Goal: Information Seeking & Learning: Learn about a topic

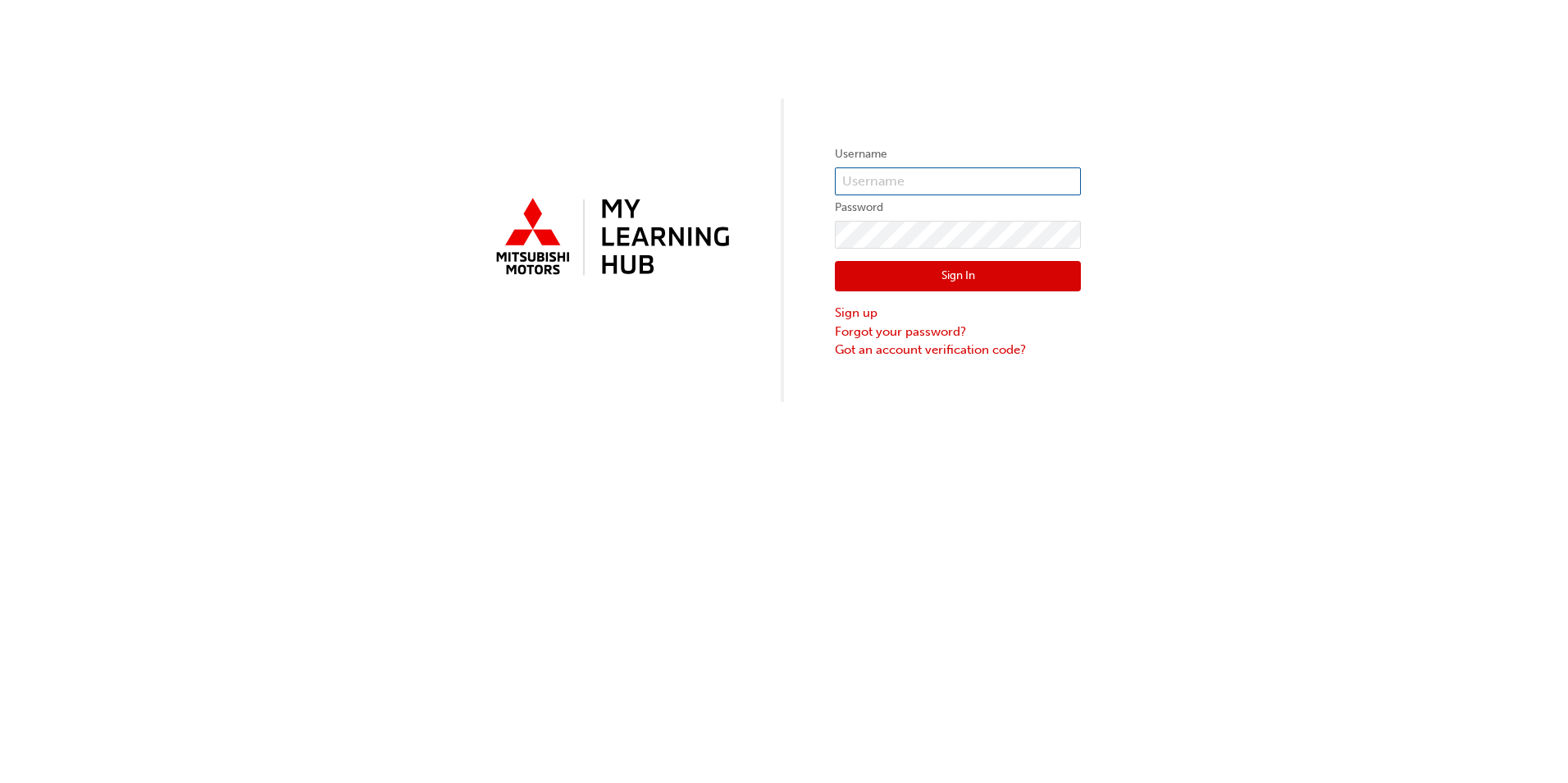
click at [938, 194] on input "text" at bounding box center [958, 181] width 246 height 28
click at [647, 303] on div at bounding box center [610, 250] width 246 height 118
click at [862, 186] on input "text" at bounding box center [958, 181] width 246 height 28
click at [915, 176] on input "17007" at bounding box center [958, 181] width 246 height 28
type input "1"
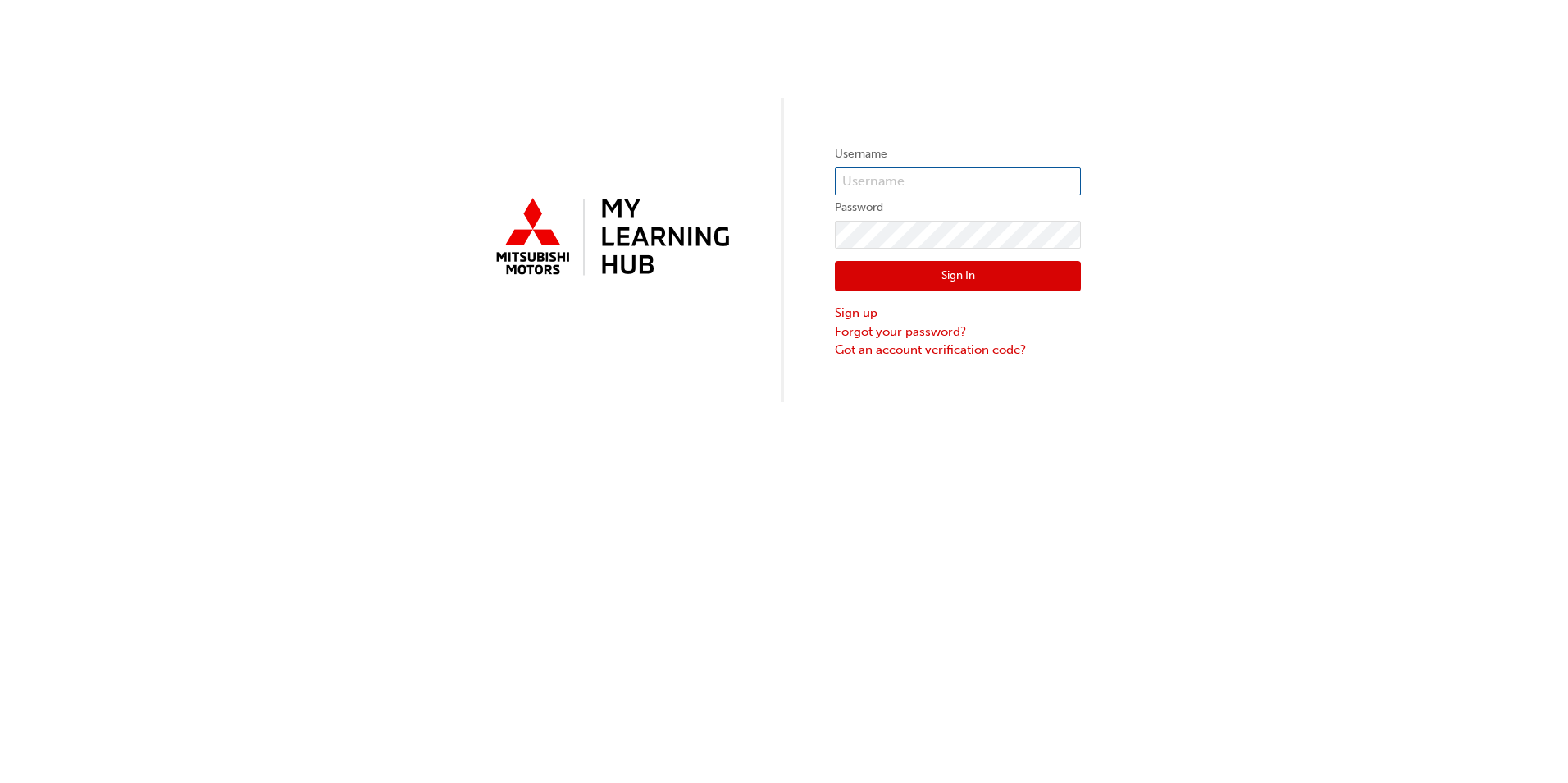
click at [915, 183] on input "text" at bounding box center [958, 181] width 246 height 28
click at [922, 328] on link "Forgot your password?" at bounding box center [958, 332] width 246 height 19
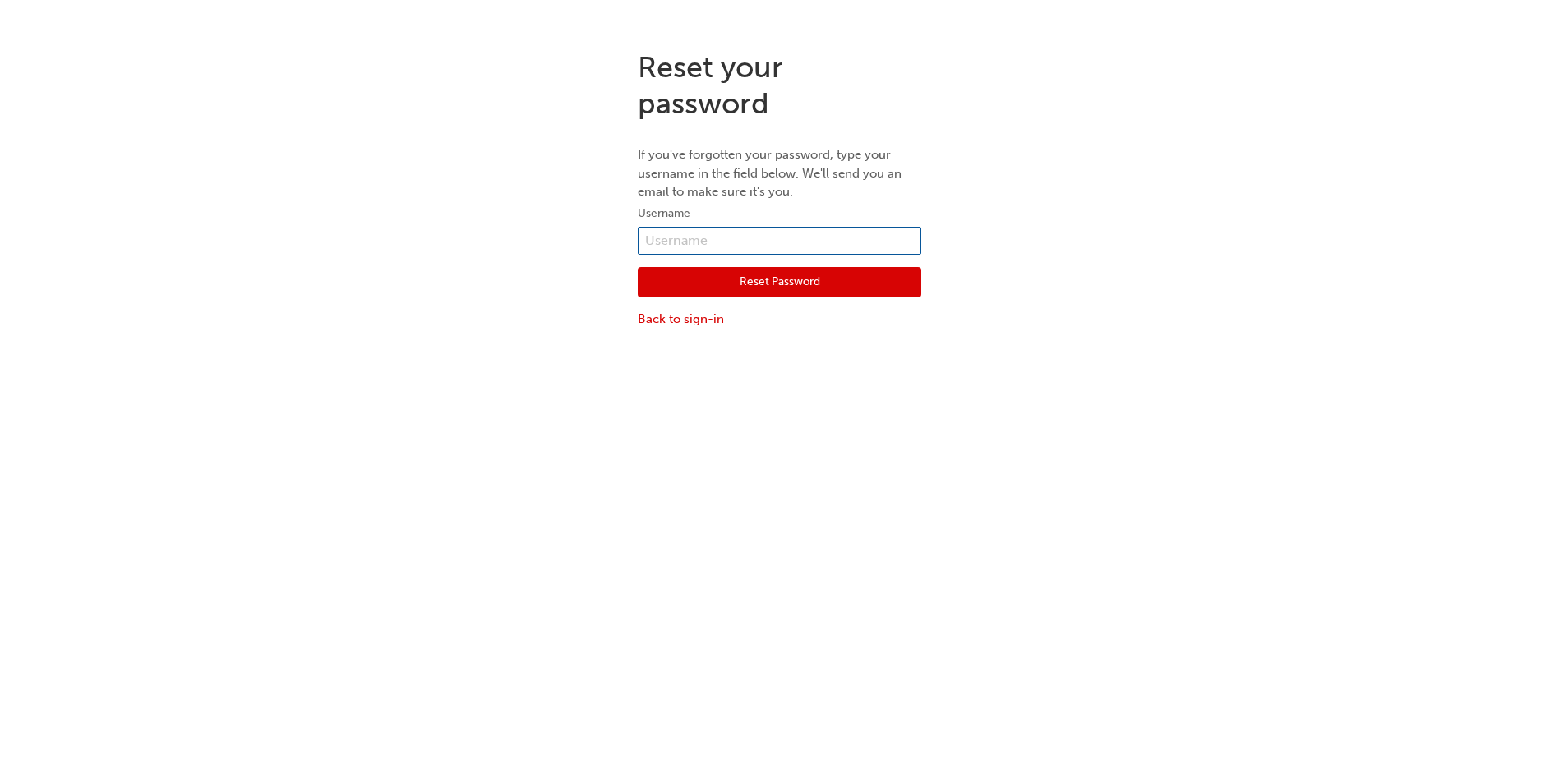
click at [731, 239] on input "text" at bounding box center [780, 241] width 283 height 28
type input "matthew.palmer@awoc.com.au"
click at [752, 276] on button "Reset Password" at bounding box center [780, 282] width 283 height 31
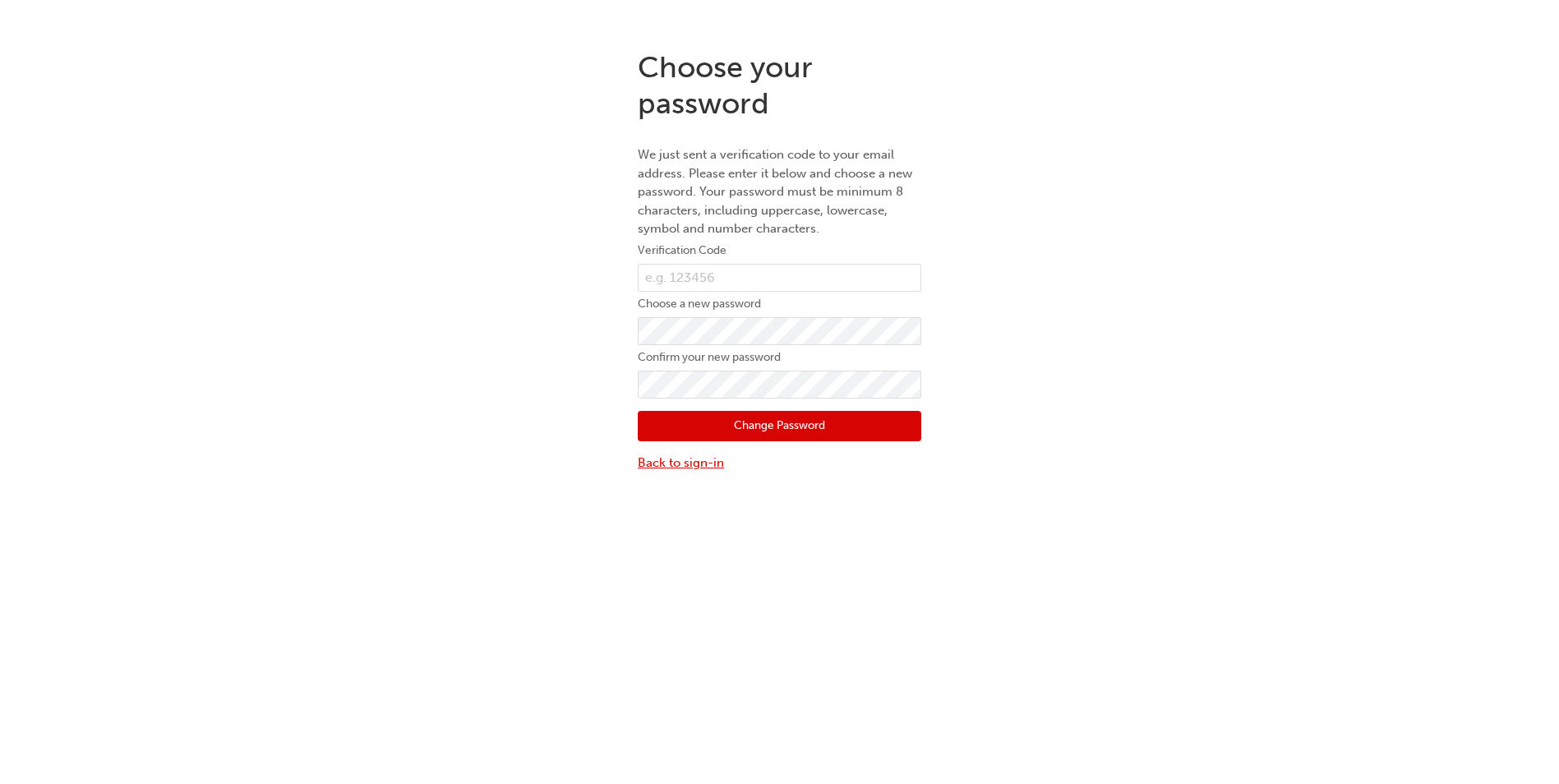
click at [696, 466] on link "Back to sign-in" at bounding box center [780, 463] width 283 height 19
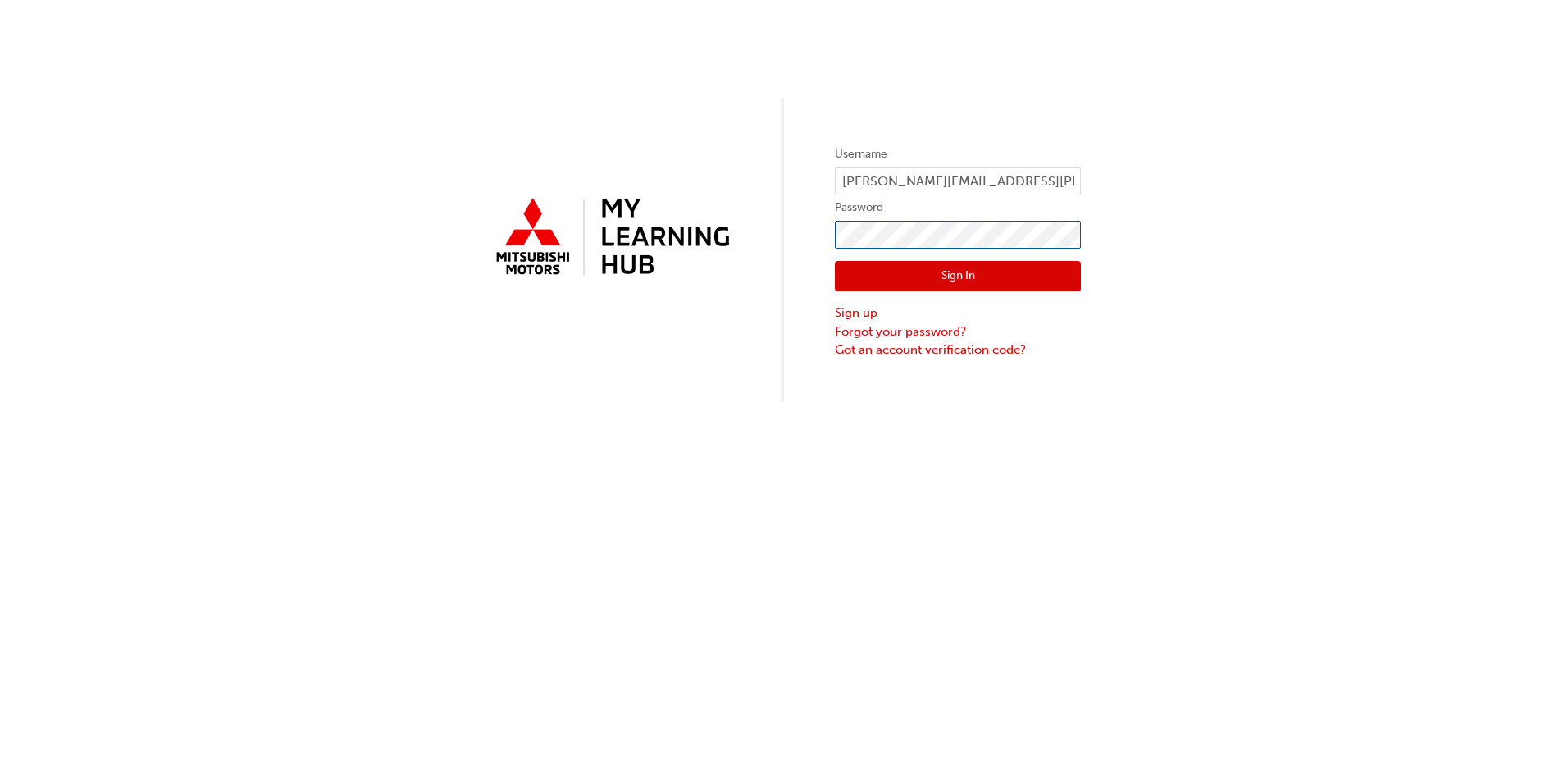
click button "Sign In" at bounding box center [958, 276] width 246 height 31
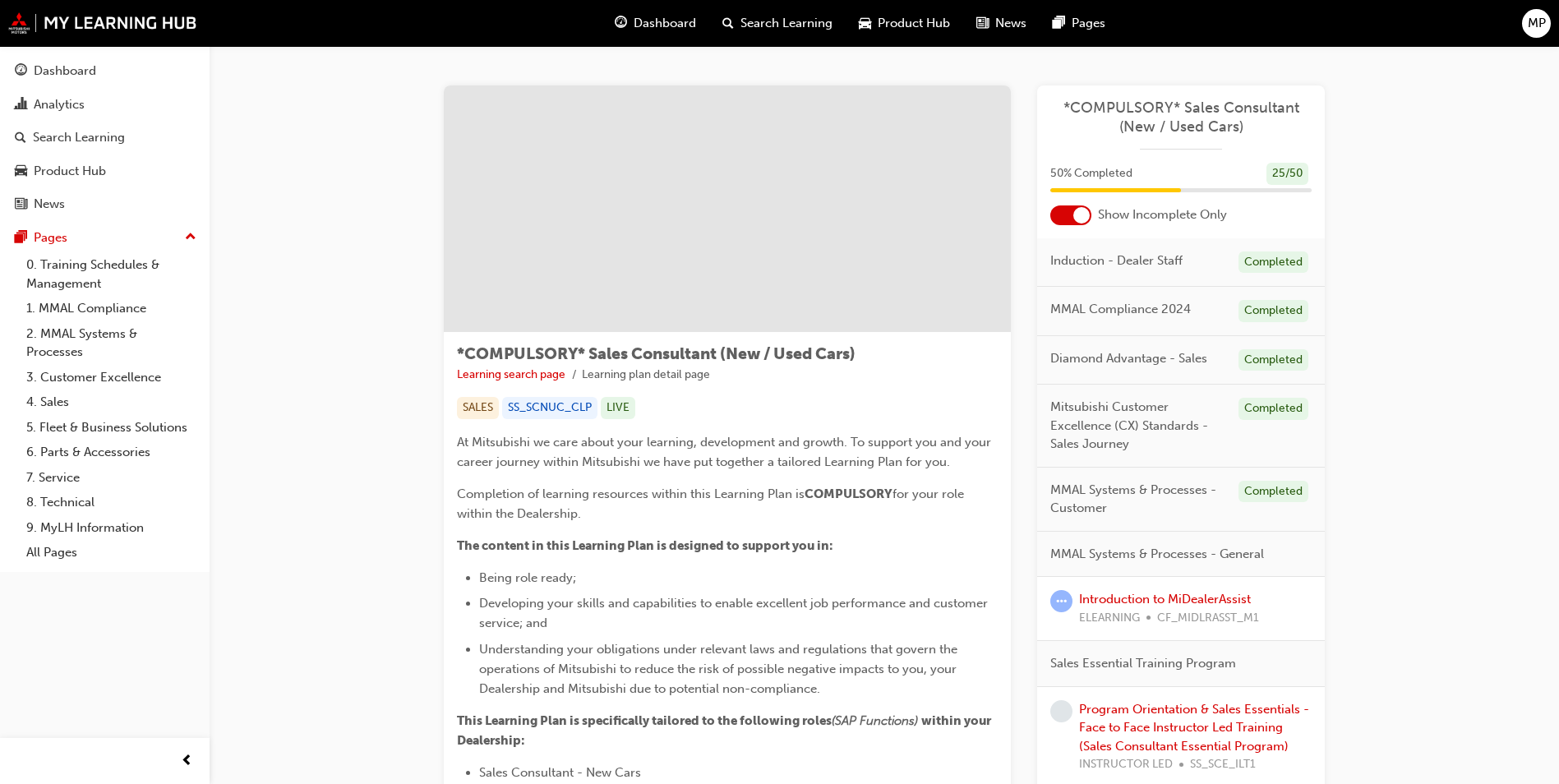
click at [1084, 220] on div at bounding box center [1081, 214] width 16 height 16
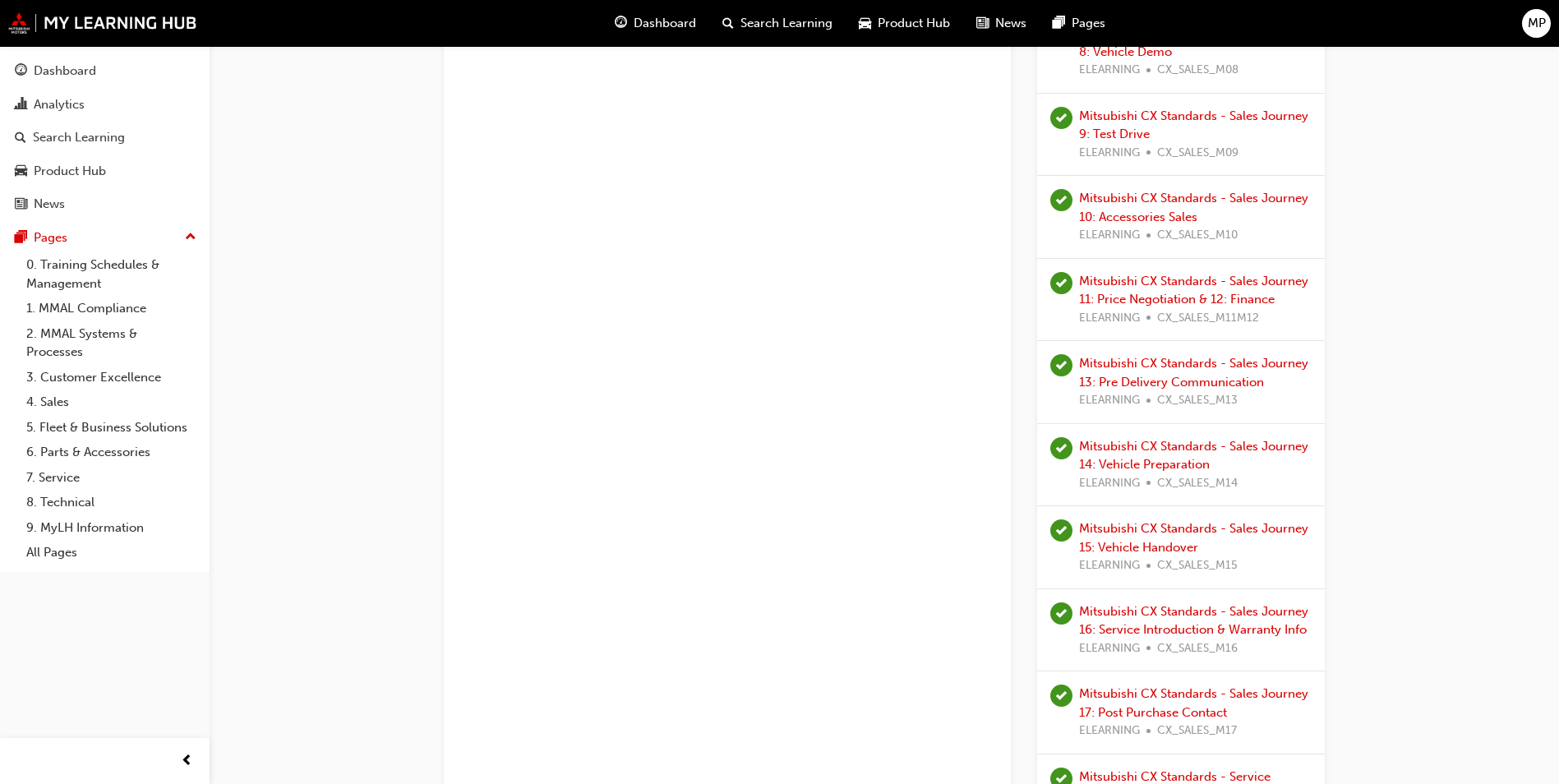
scroll to position [1561, 0]
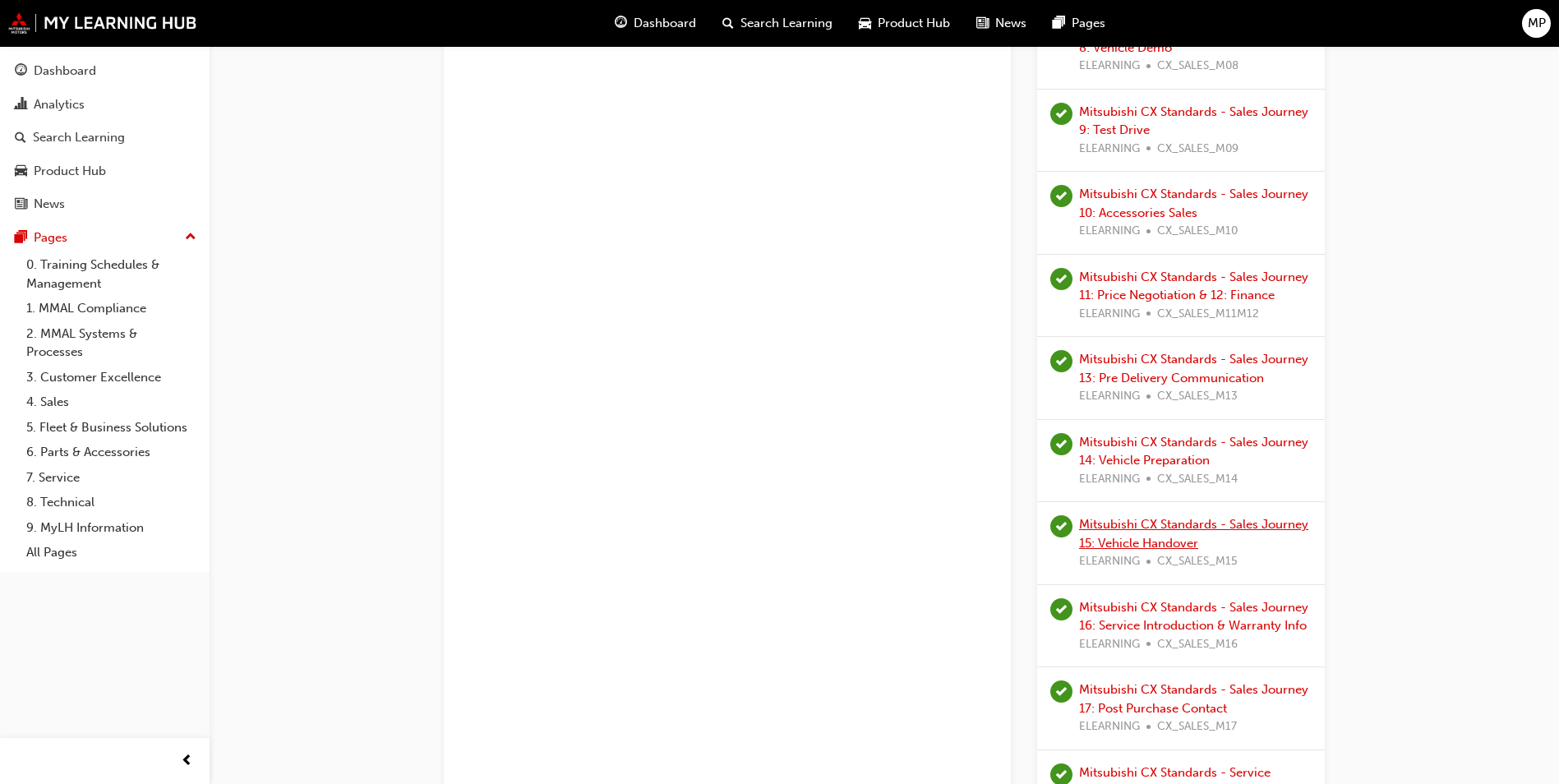
click at [1190, 524] on link "Mitsubishi CX Standards - Sales Journey 15: Vehicle Handover" at bounding box center [1193, 534] width 230 height 34
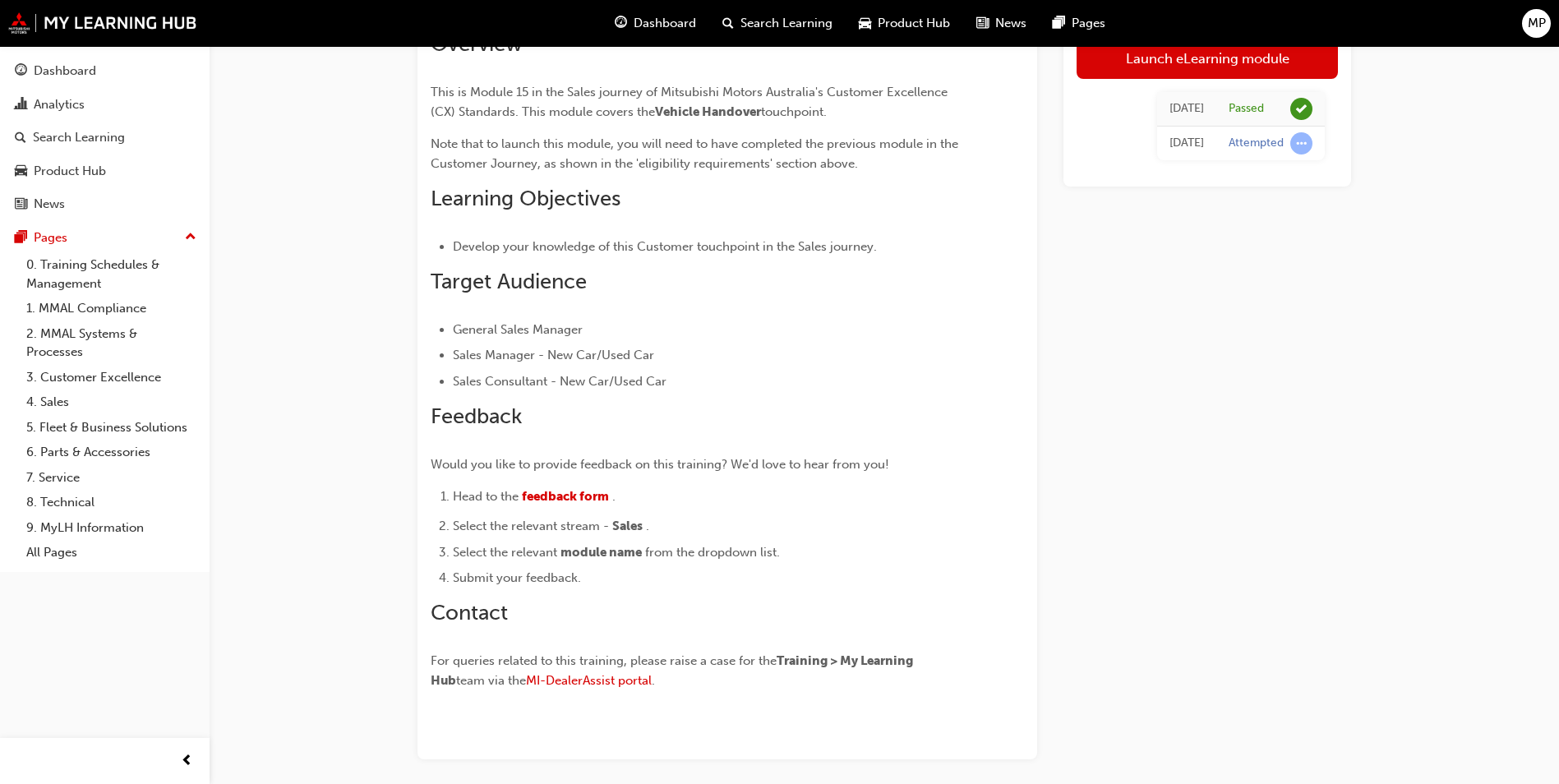
scroll to position [110, 0]
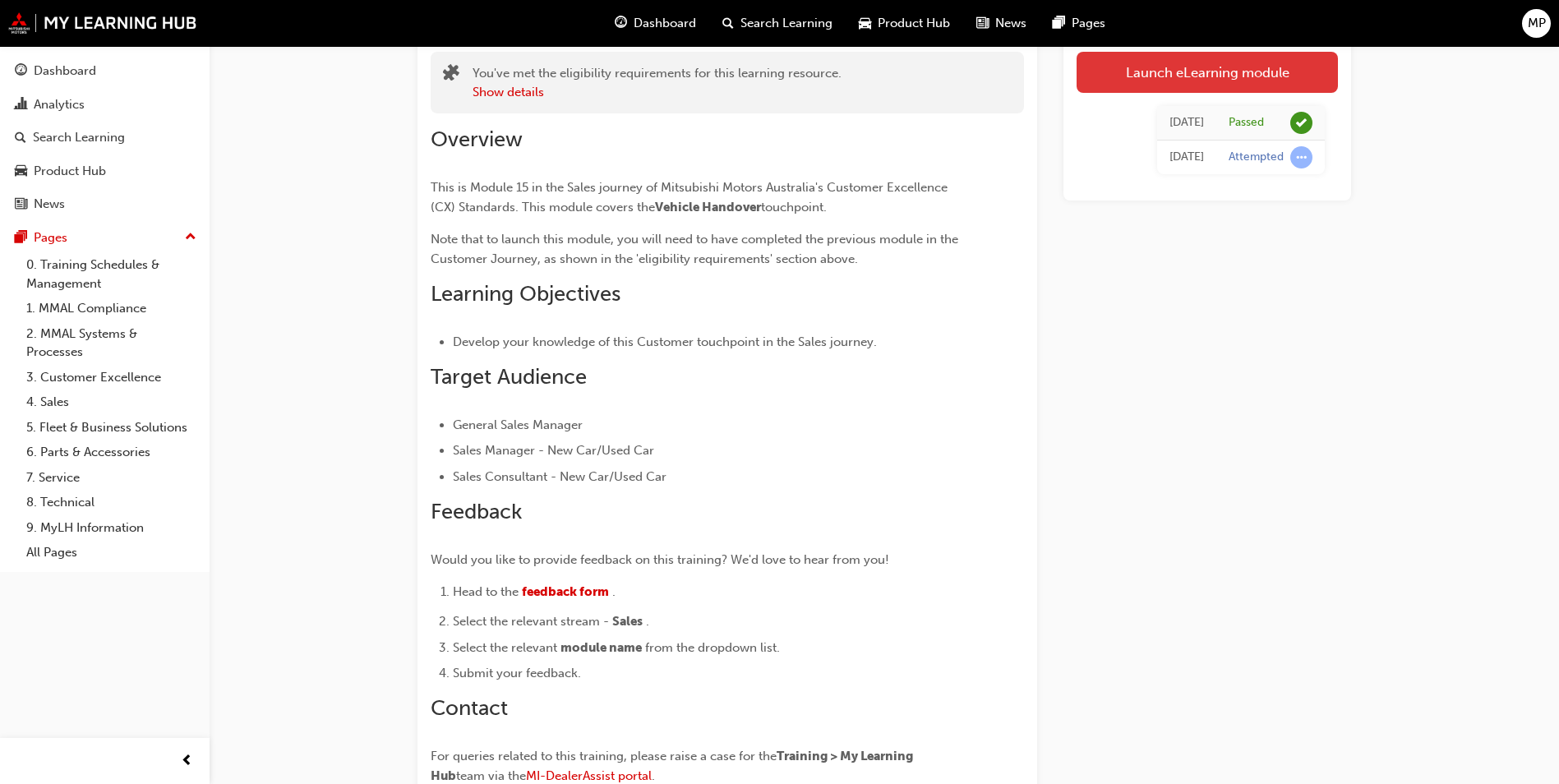
click at [1141, 73] on link "Launch eLearning module" at bounding box center [1208, 72] width 262 height 41
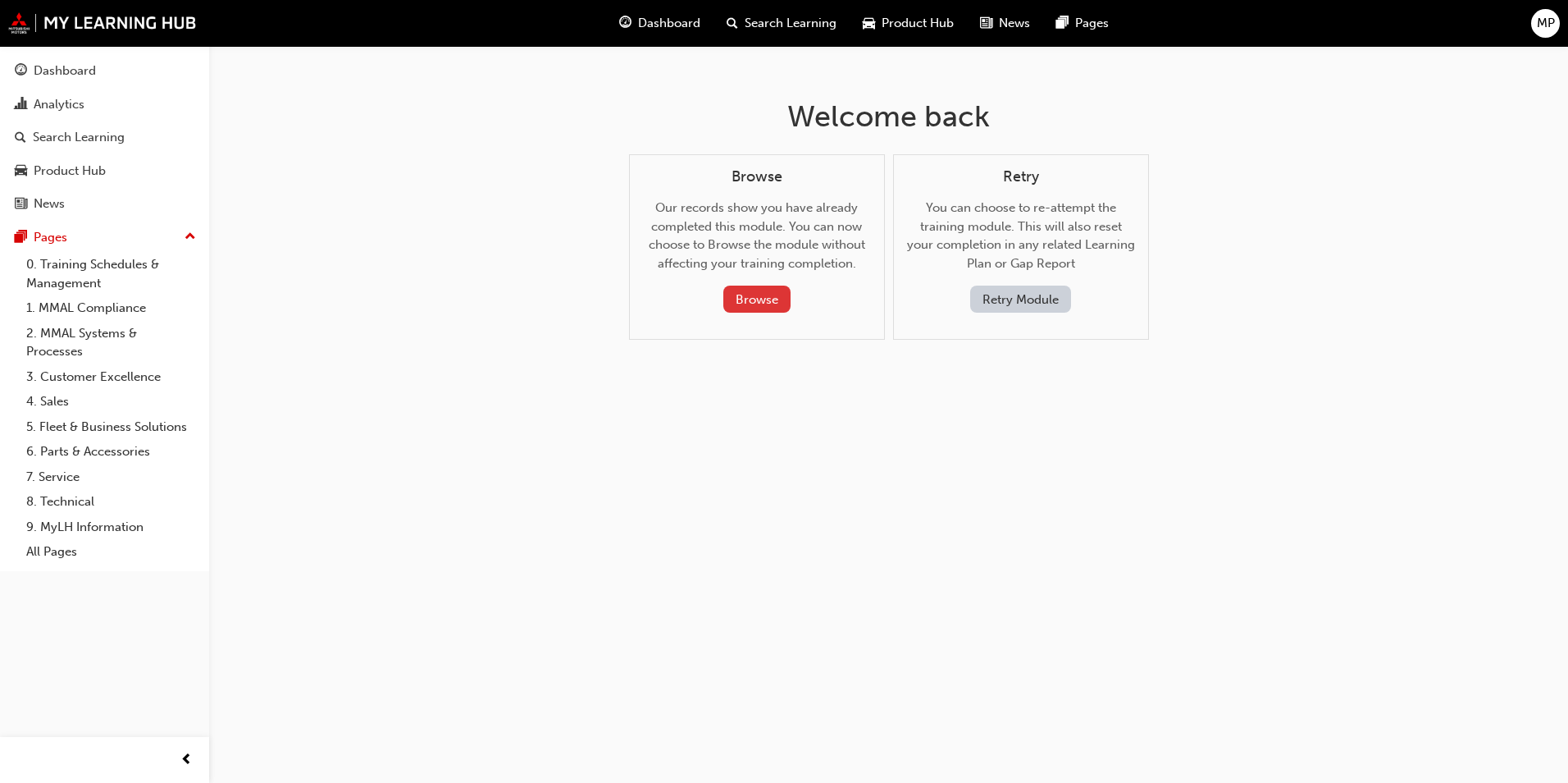
click at [751, 300] on button "Browse" at bounding box center [756, 299] width 67 height 27
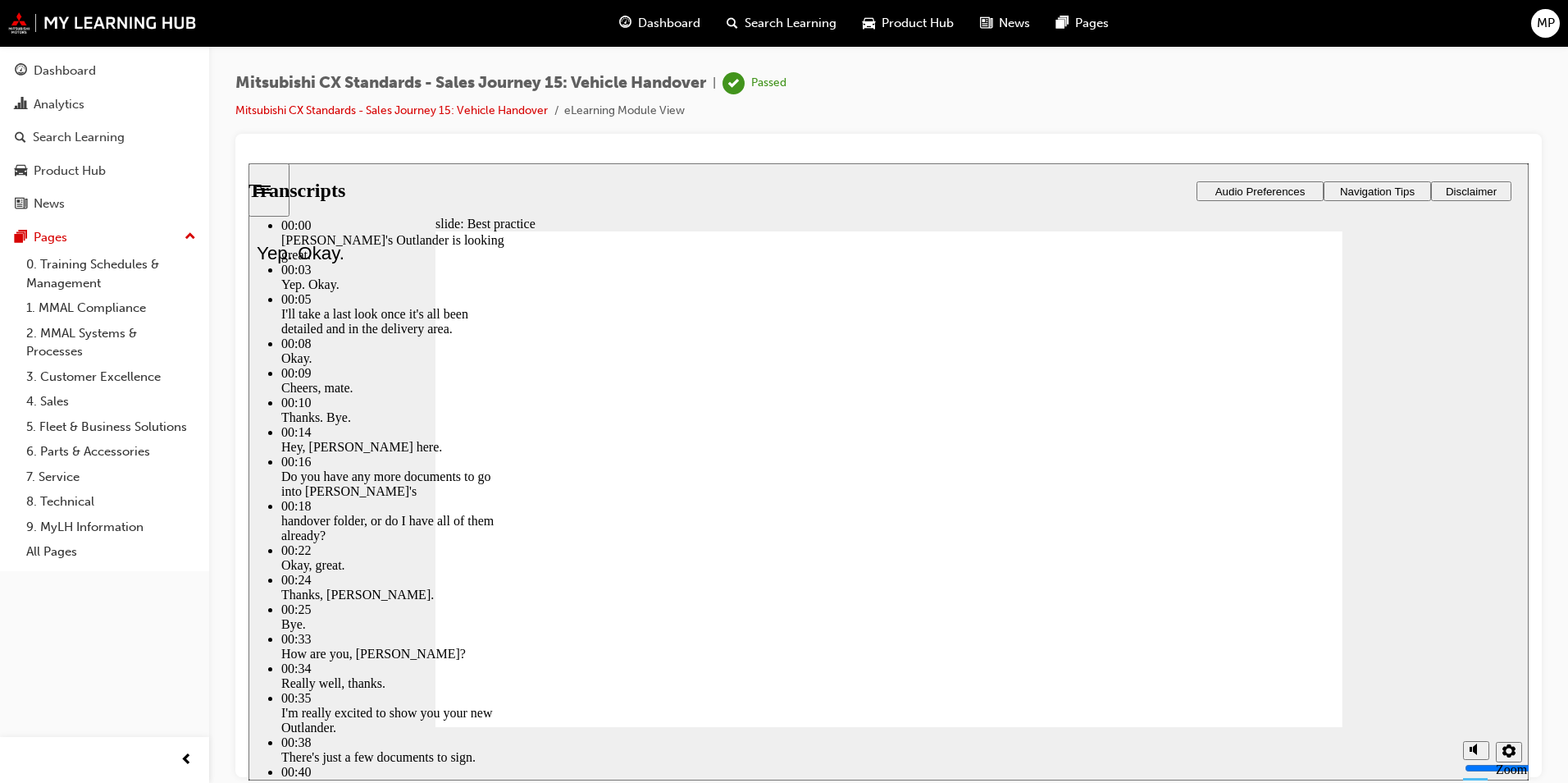
type input "5"
type input "7"
type input "5"
type input "7"
type input "5"
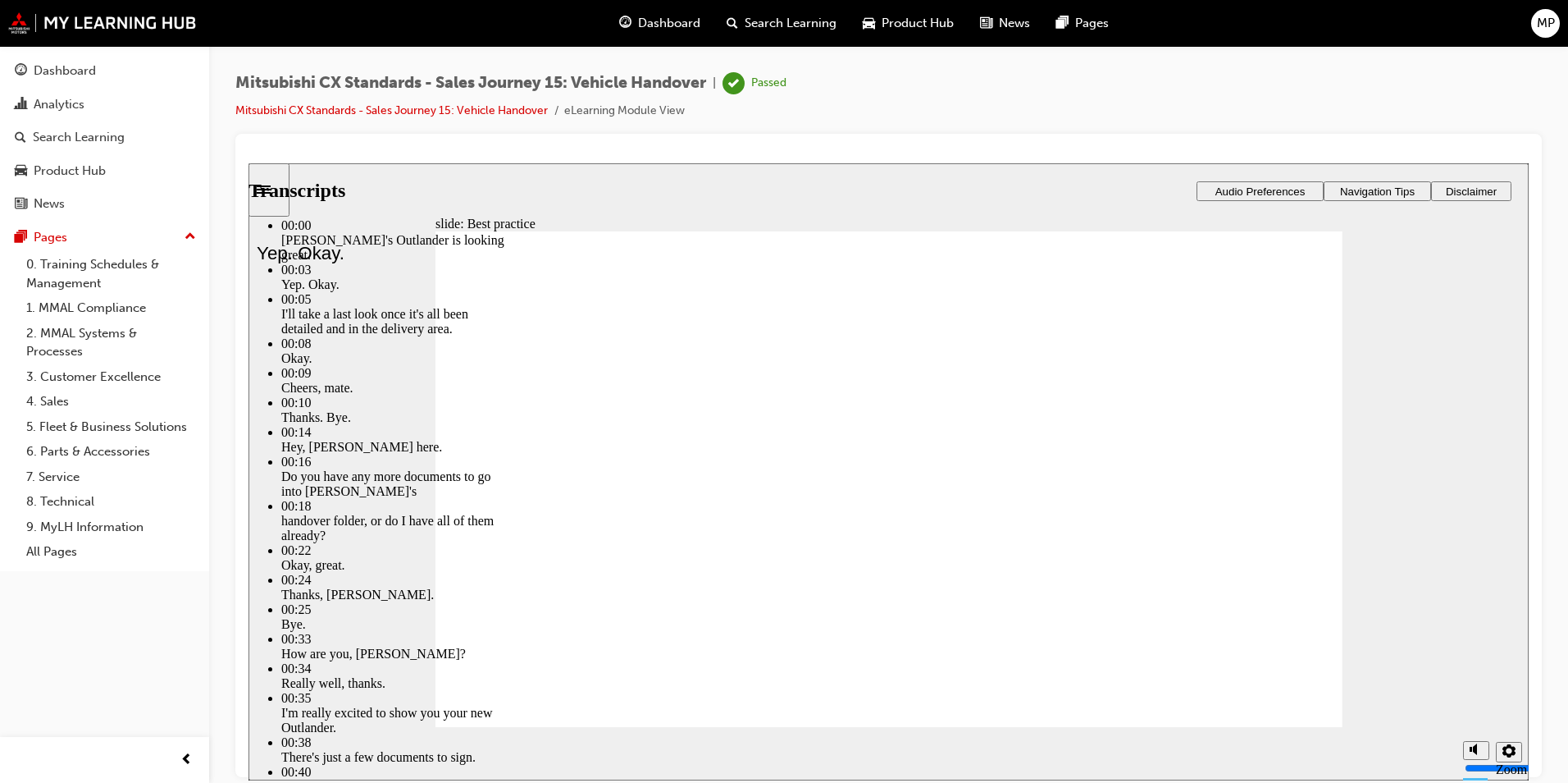
type input "7"
type input "5"
type input "7"
type input "6"
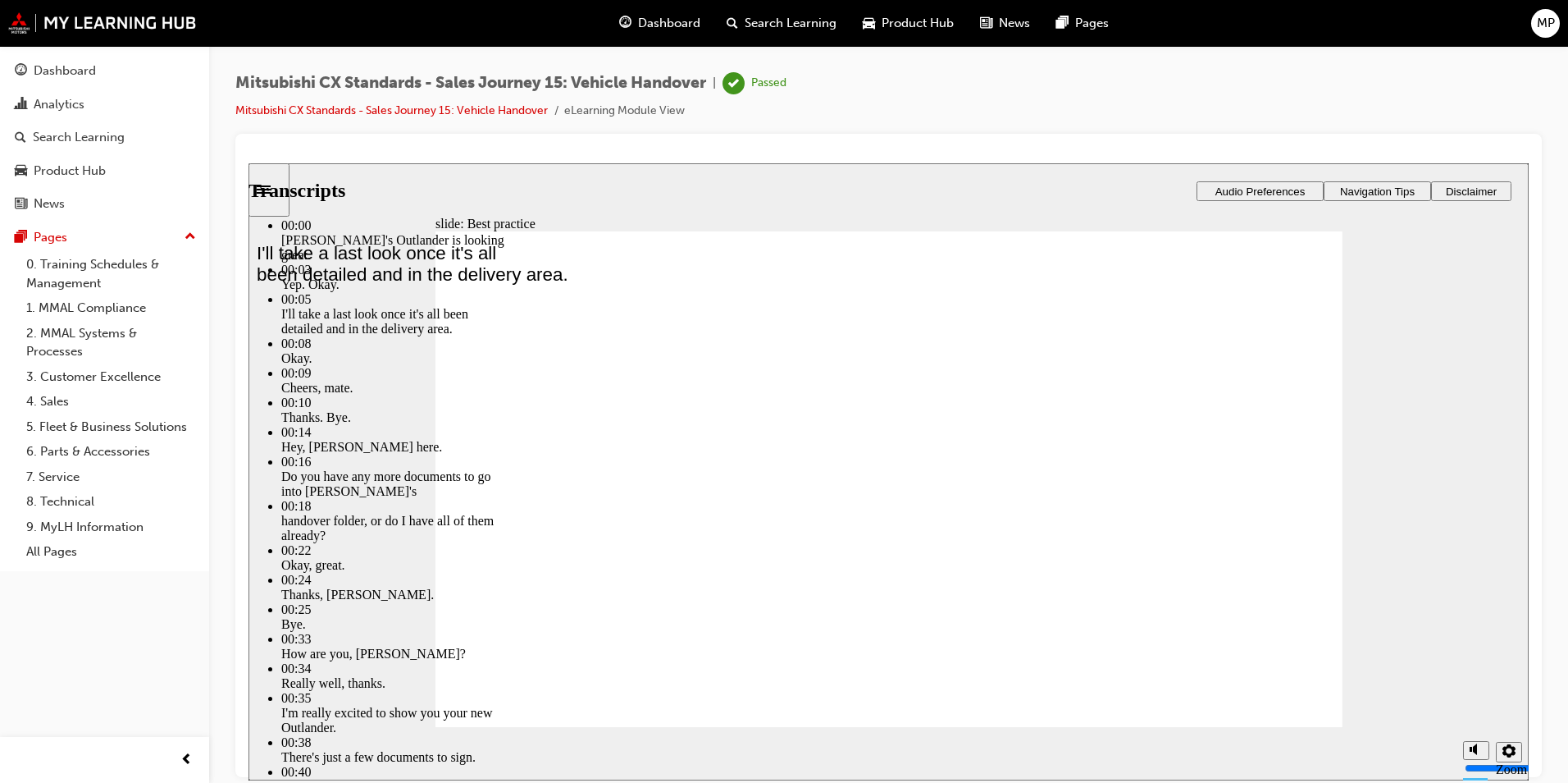
type input "7"
type input "6"
type input "7"
type input "6"
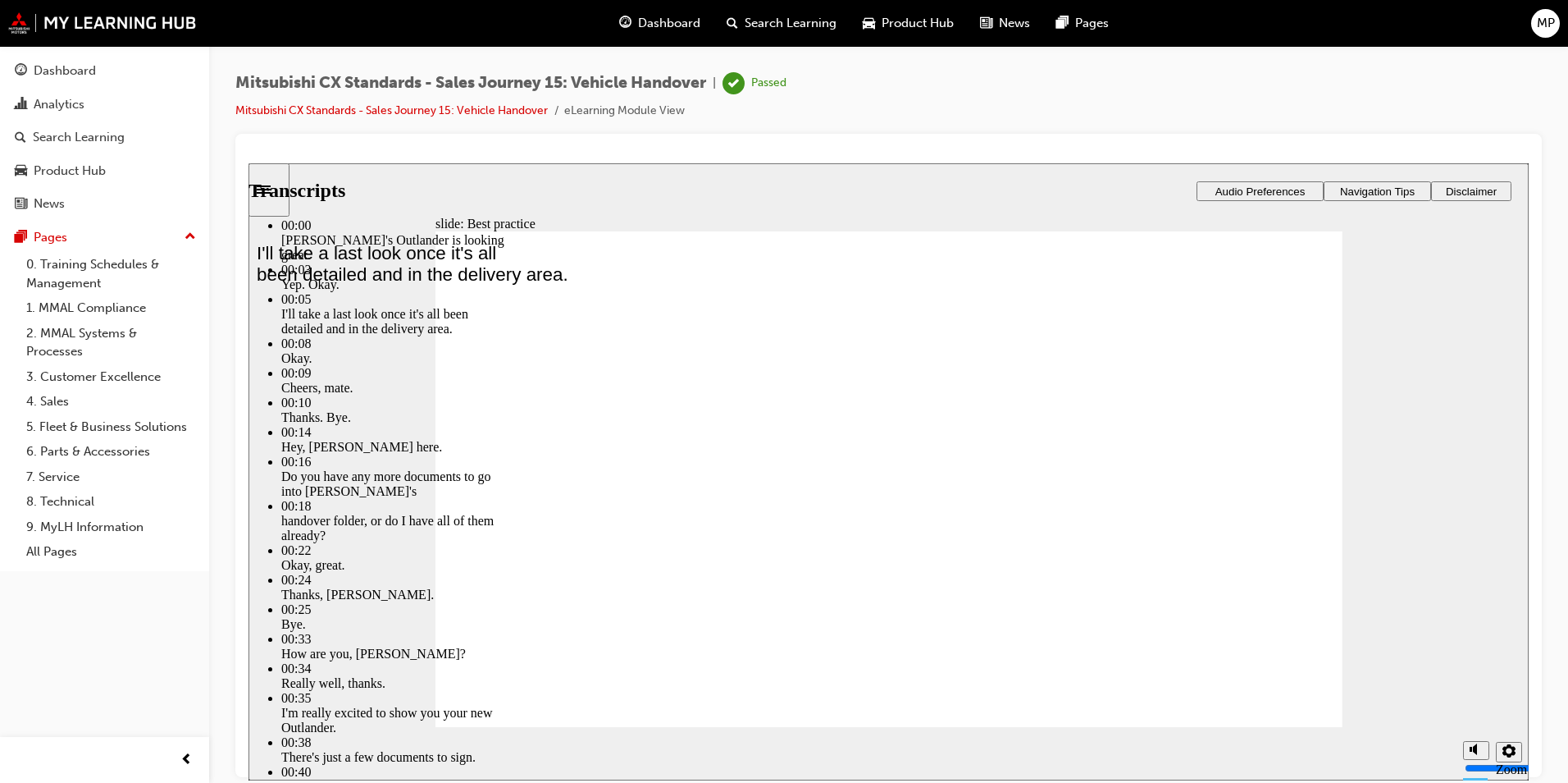
type input "6"
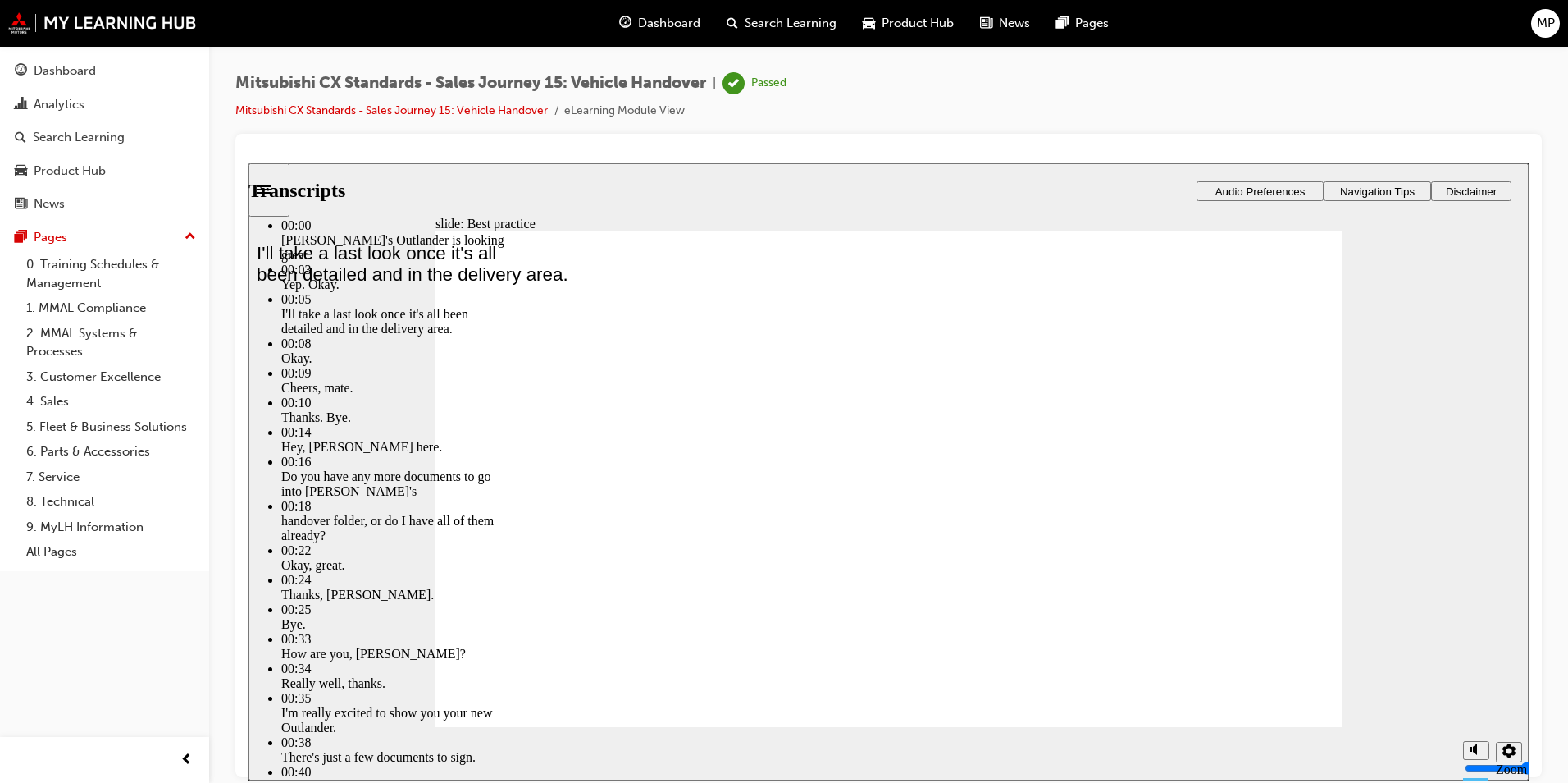
type input "6"
type input "7"
type input "6"
type input "7"
type input "6"
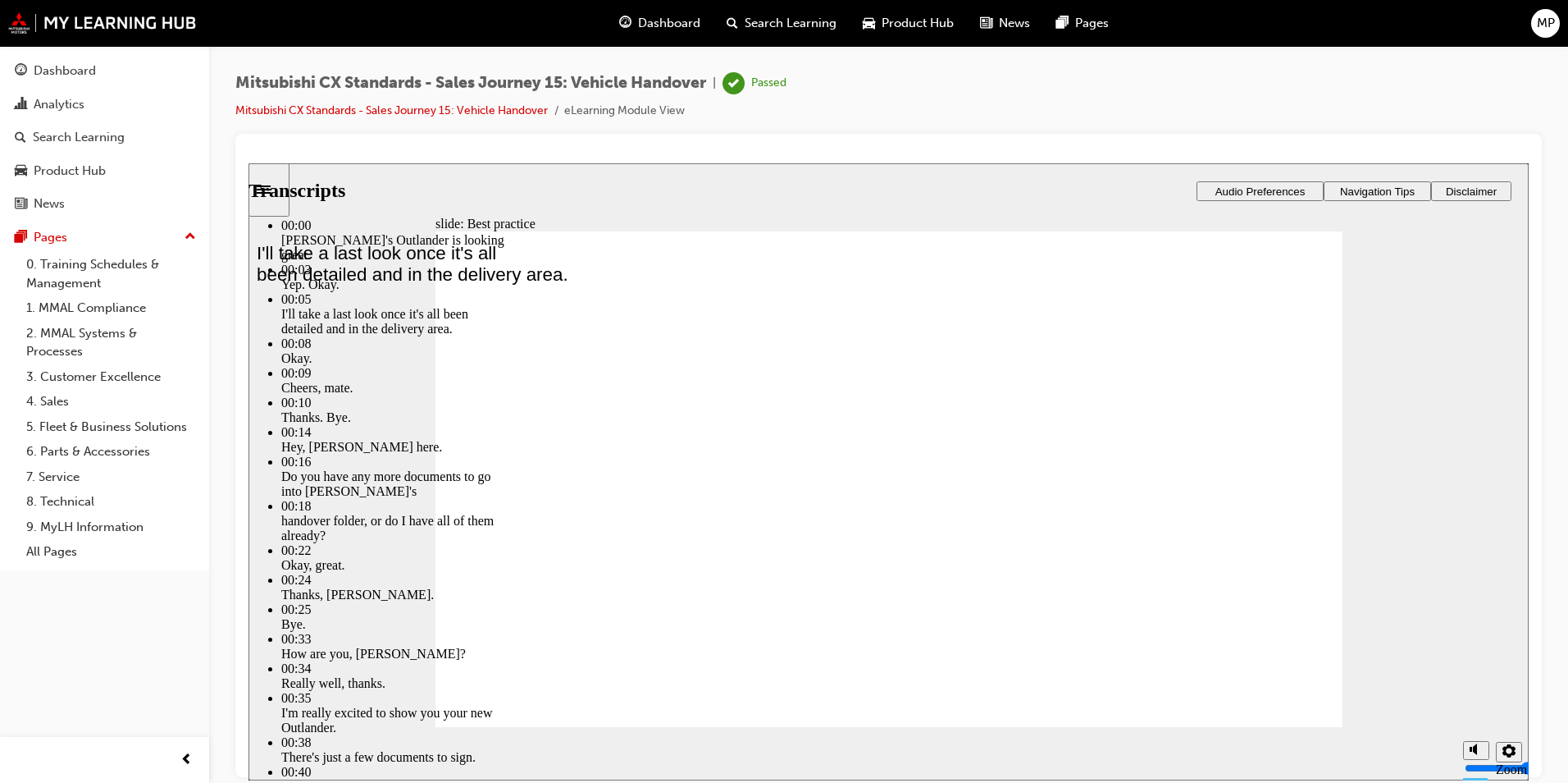
type input "7"
type input "6"
type input "7"
type input "6"
type input "7"
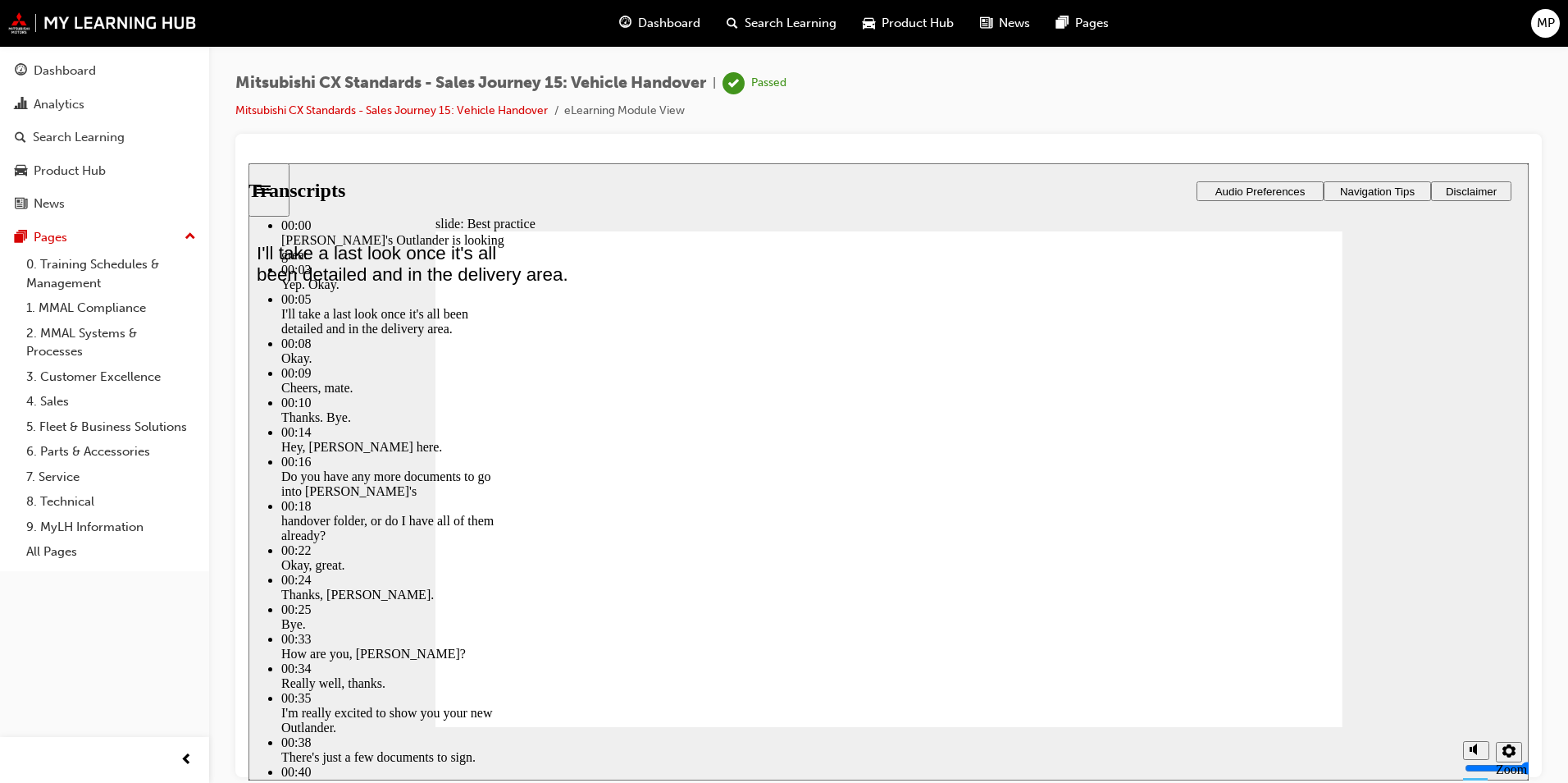
type input "6"
type input "8"
type input "6"
type input "8"
type input "6"
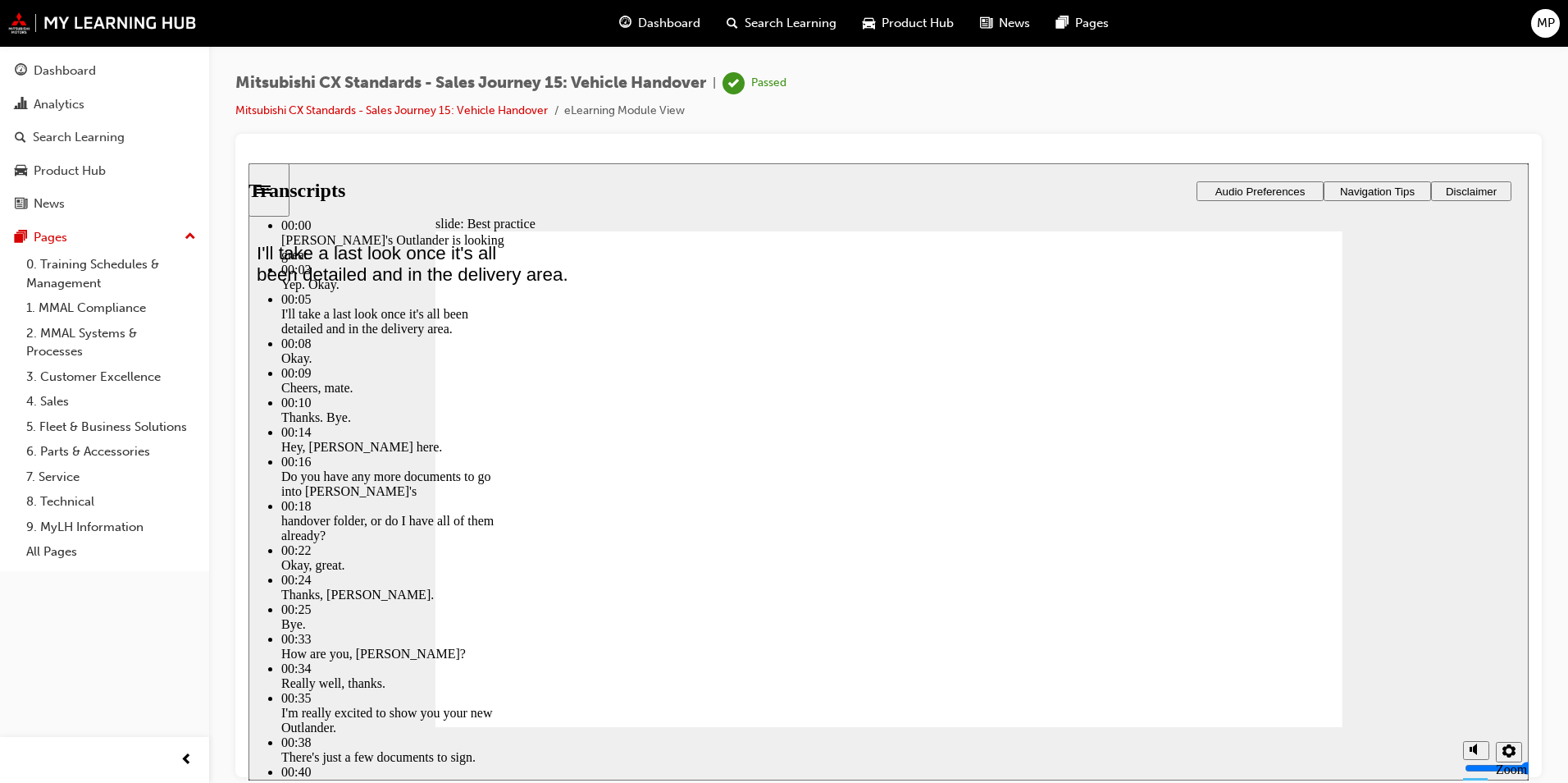
type input "8"
type input "6"
type input "8"
type input "6"
type input "9"
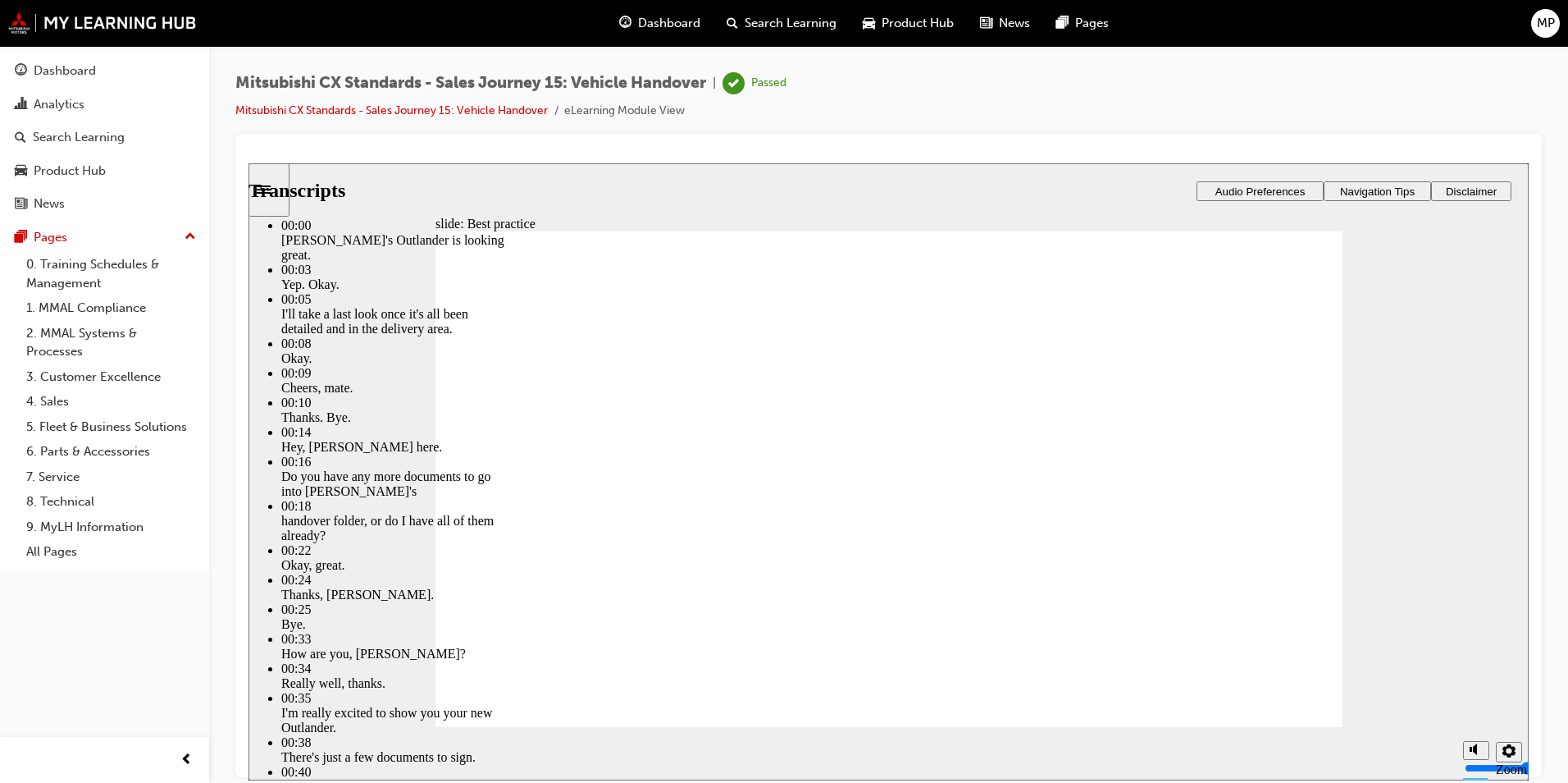
type input "6"
type input "9"
type input "6"
type input "9"
type input "6"
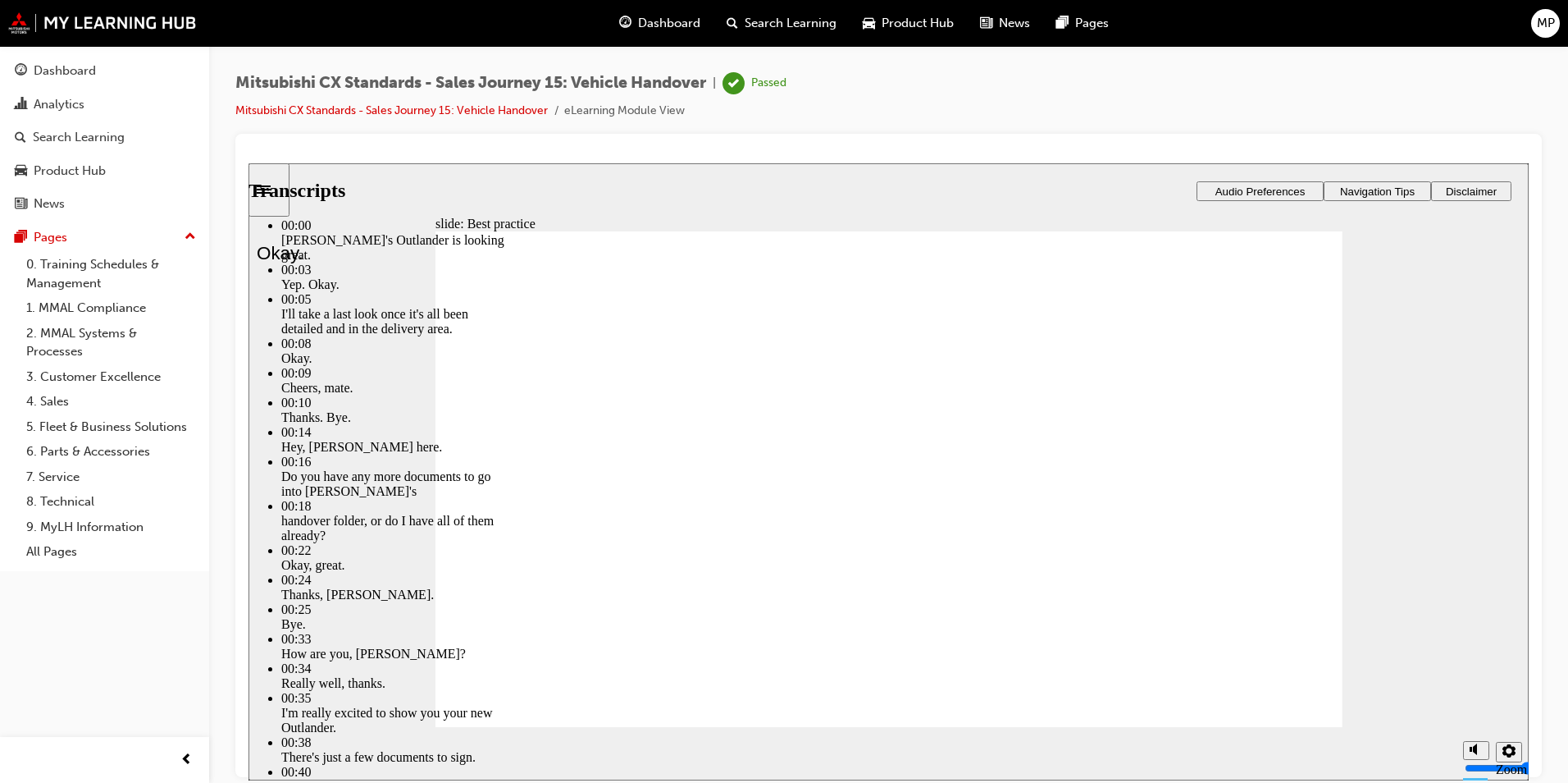
type input "10"
type input "6"
type input "10"
type input "6"
type input "10"
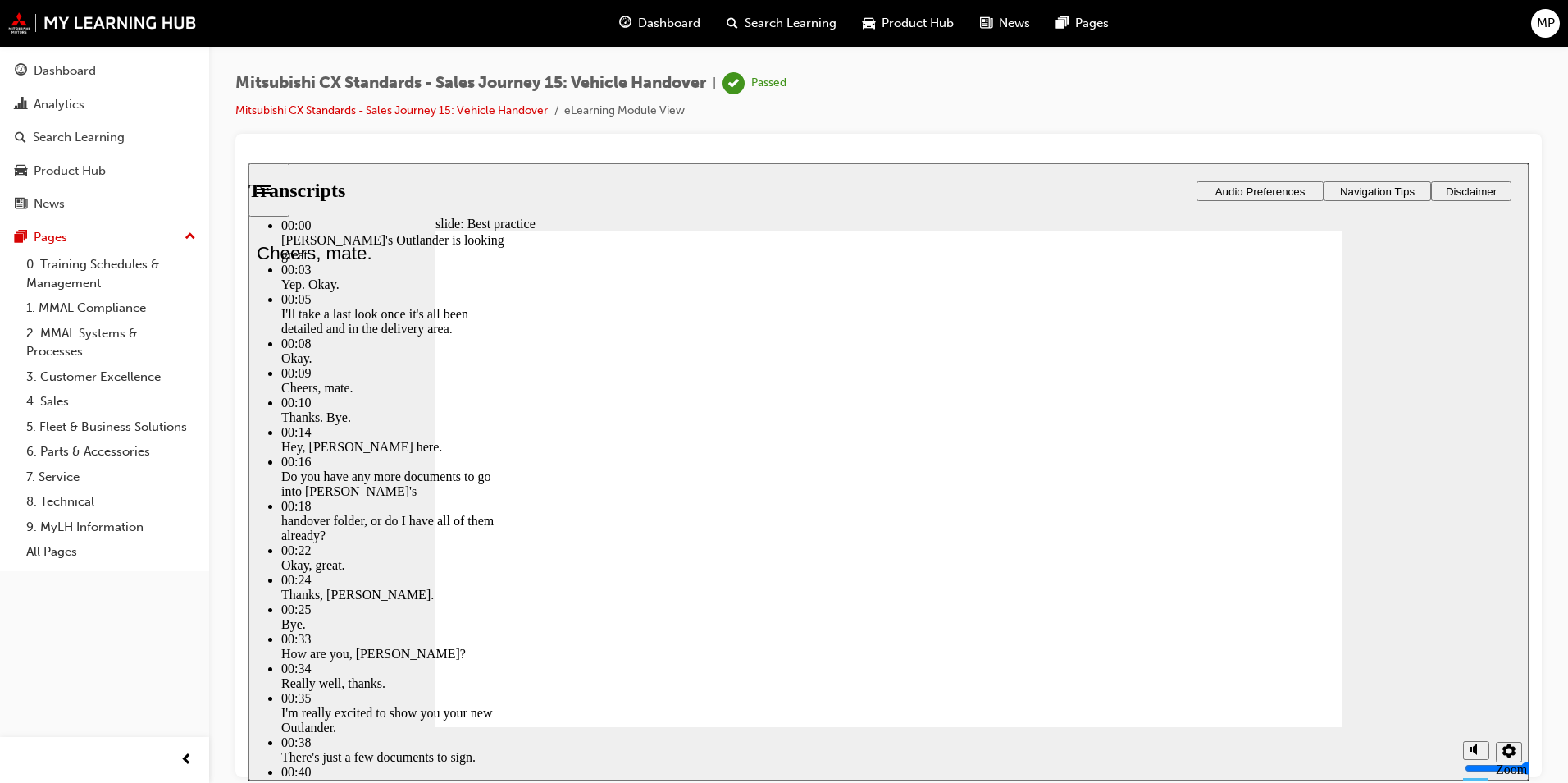
type input "6"
type input "10"
type input "6"
type input "11"
type input "6"
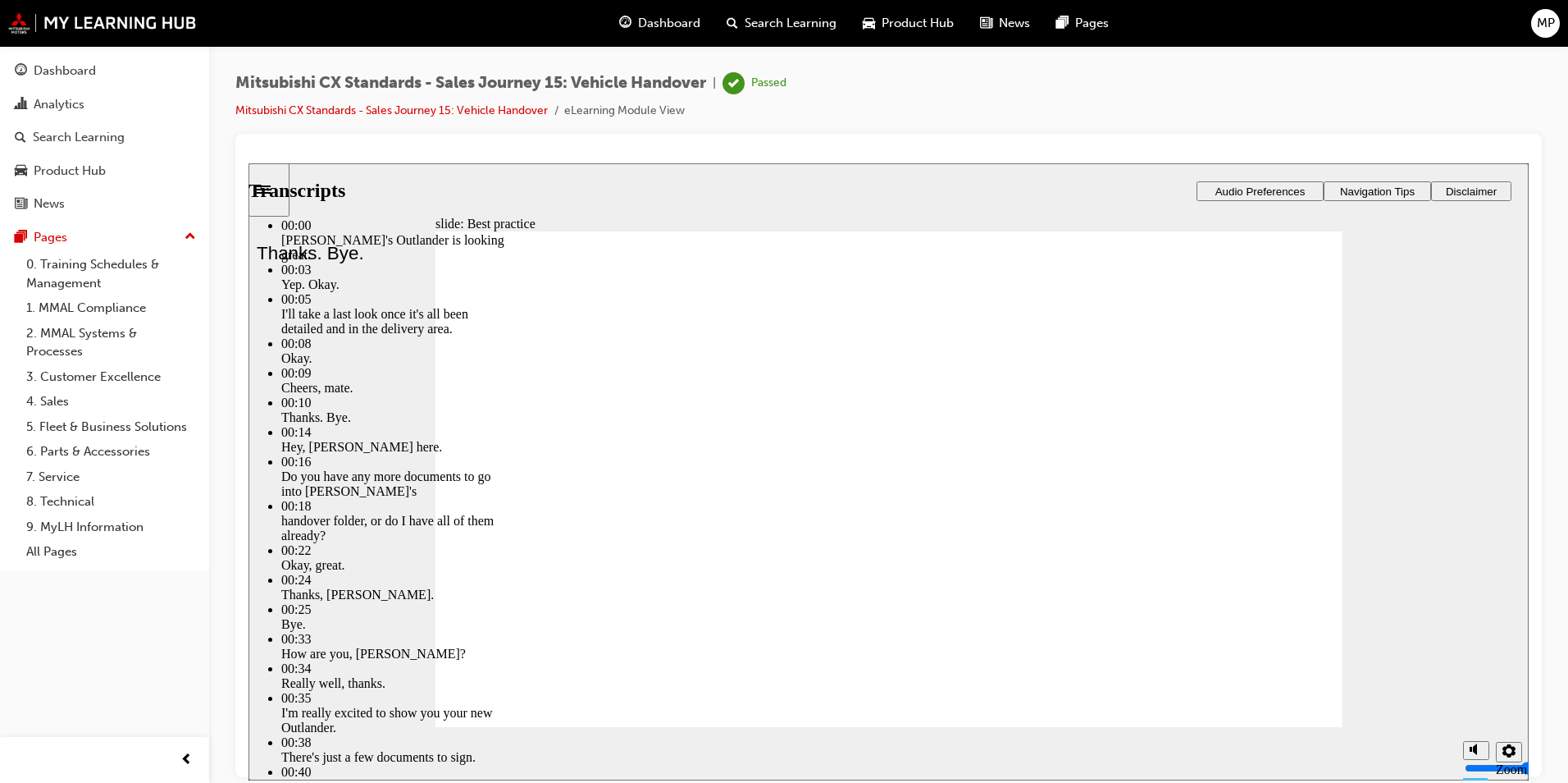
type input "11"
type input "6"
type input "11"
type input "6"
type input "11"
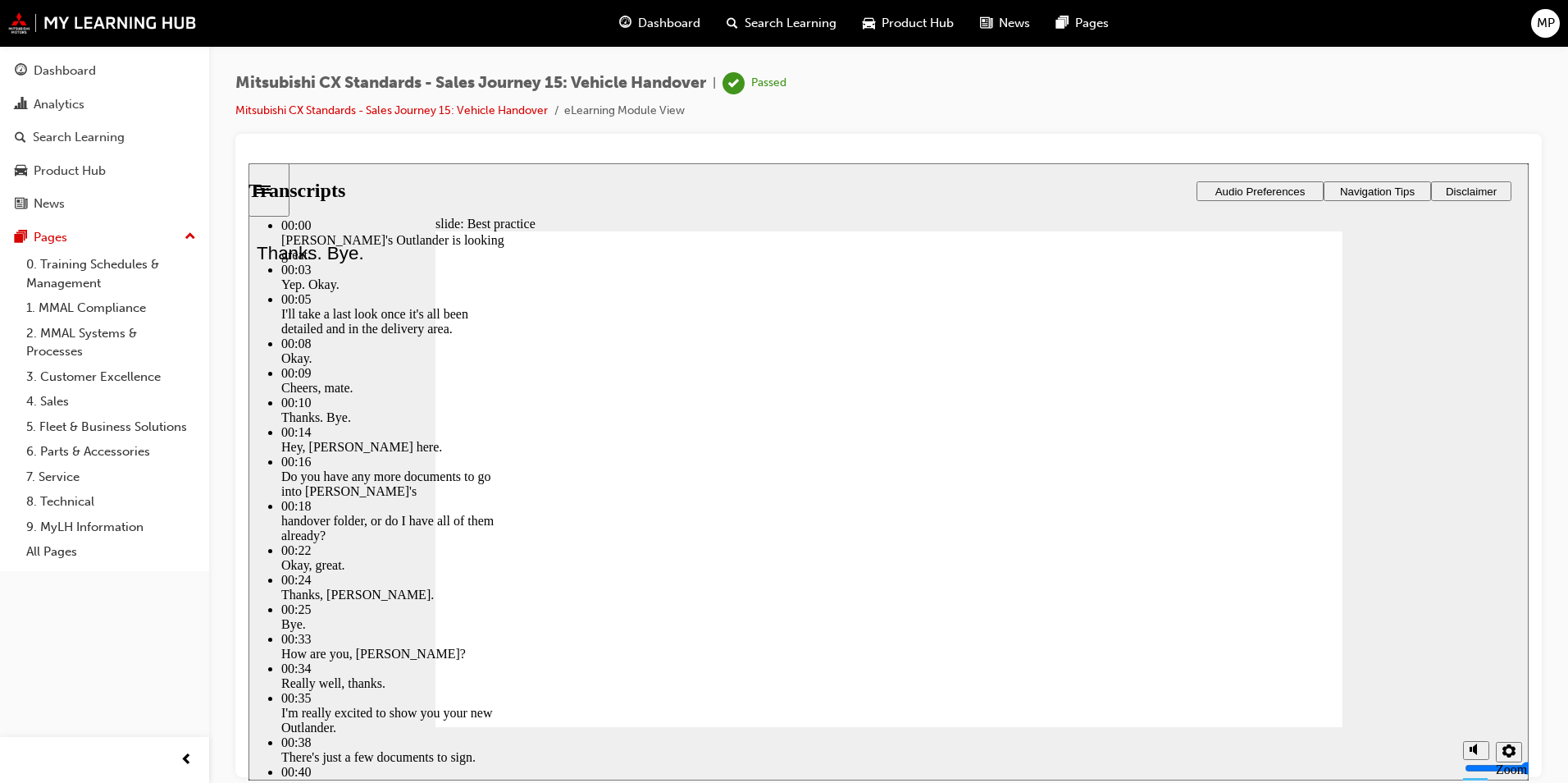
type input "6"
type input "12"
type input "6"
type input "12"
type input "6"
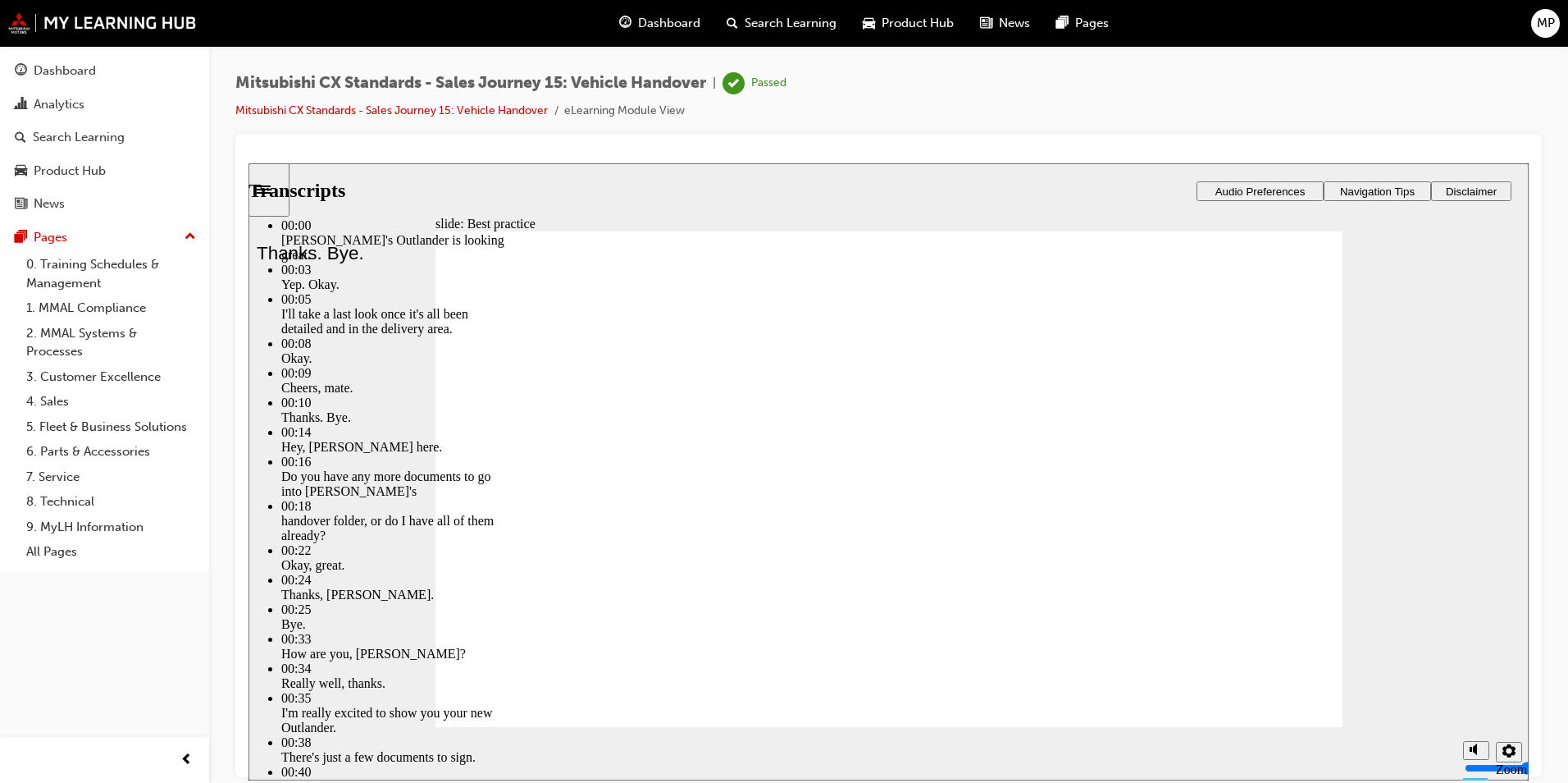
type input "12"
type input "6"
type input "12"
type input "6"
type input "13"
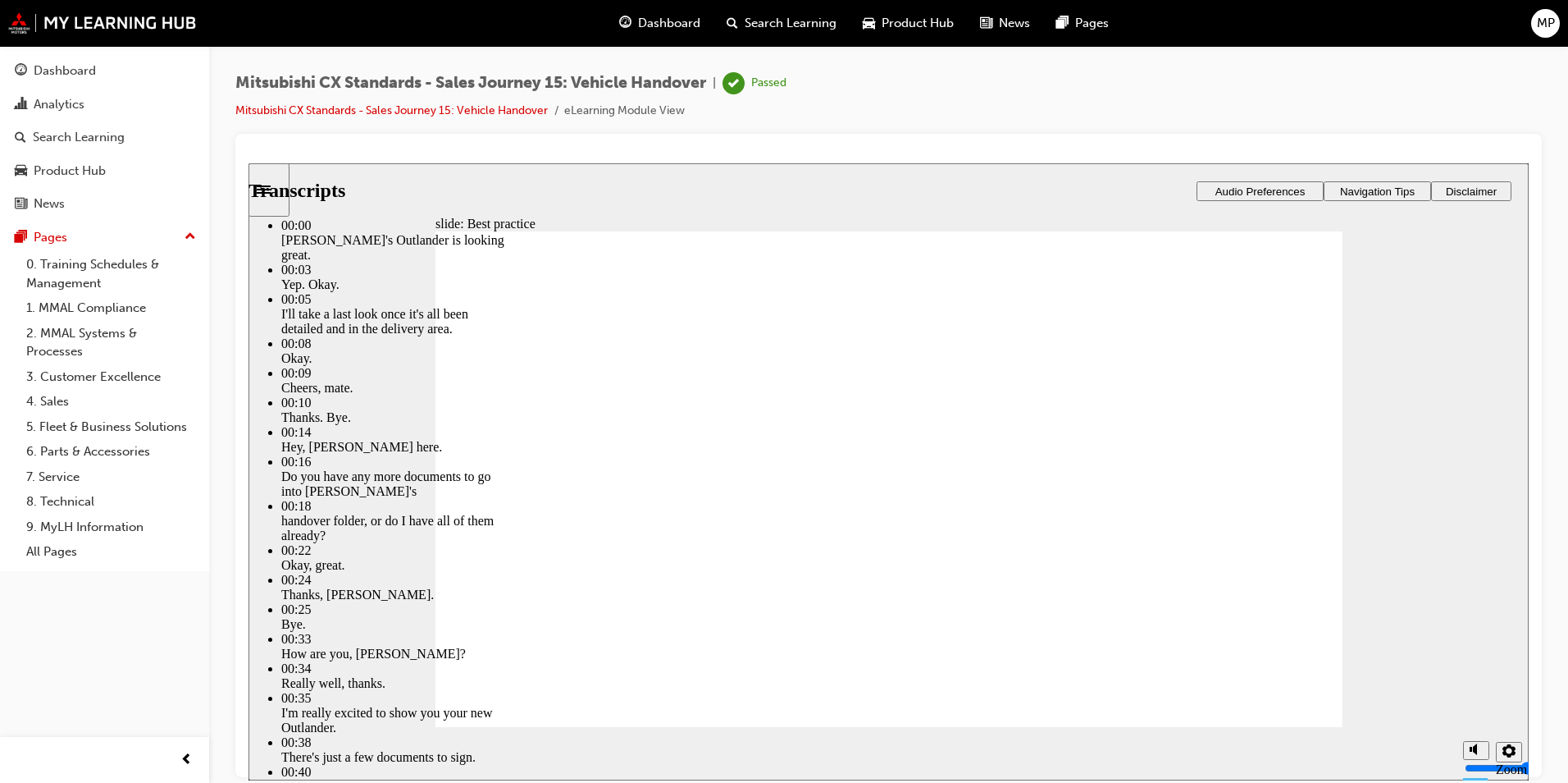
type input "6"
type input "13"
type input "6"
type input "13"
type input "6"
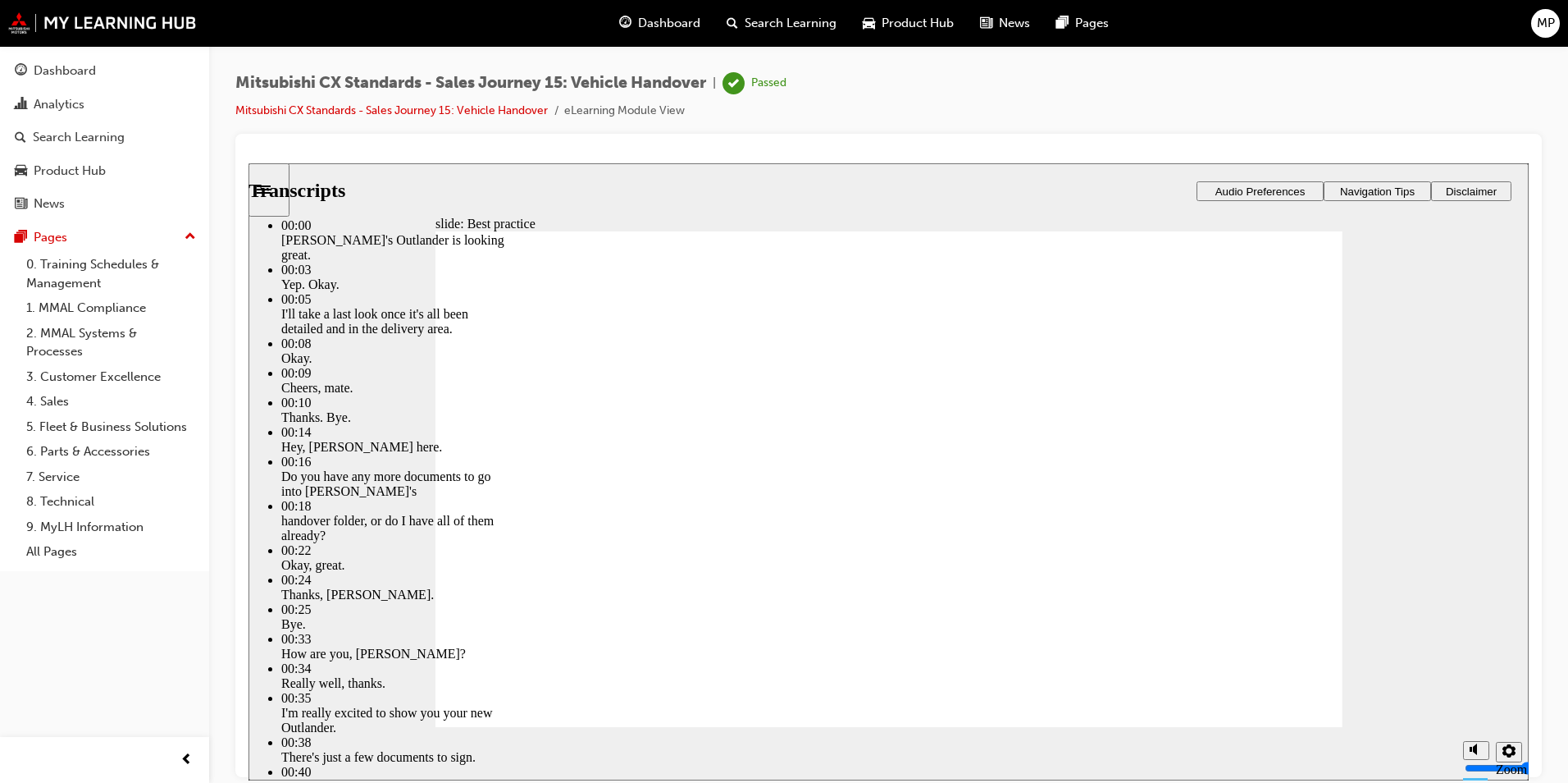
type input "14"
type input "6"
type input "14"
type input "6"
type input "14"
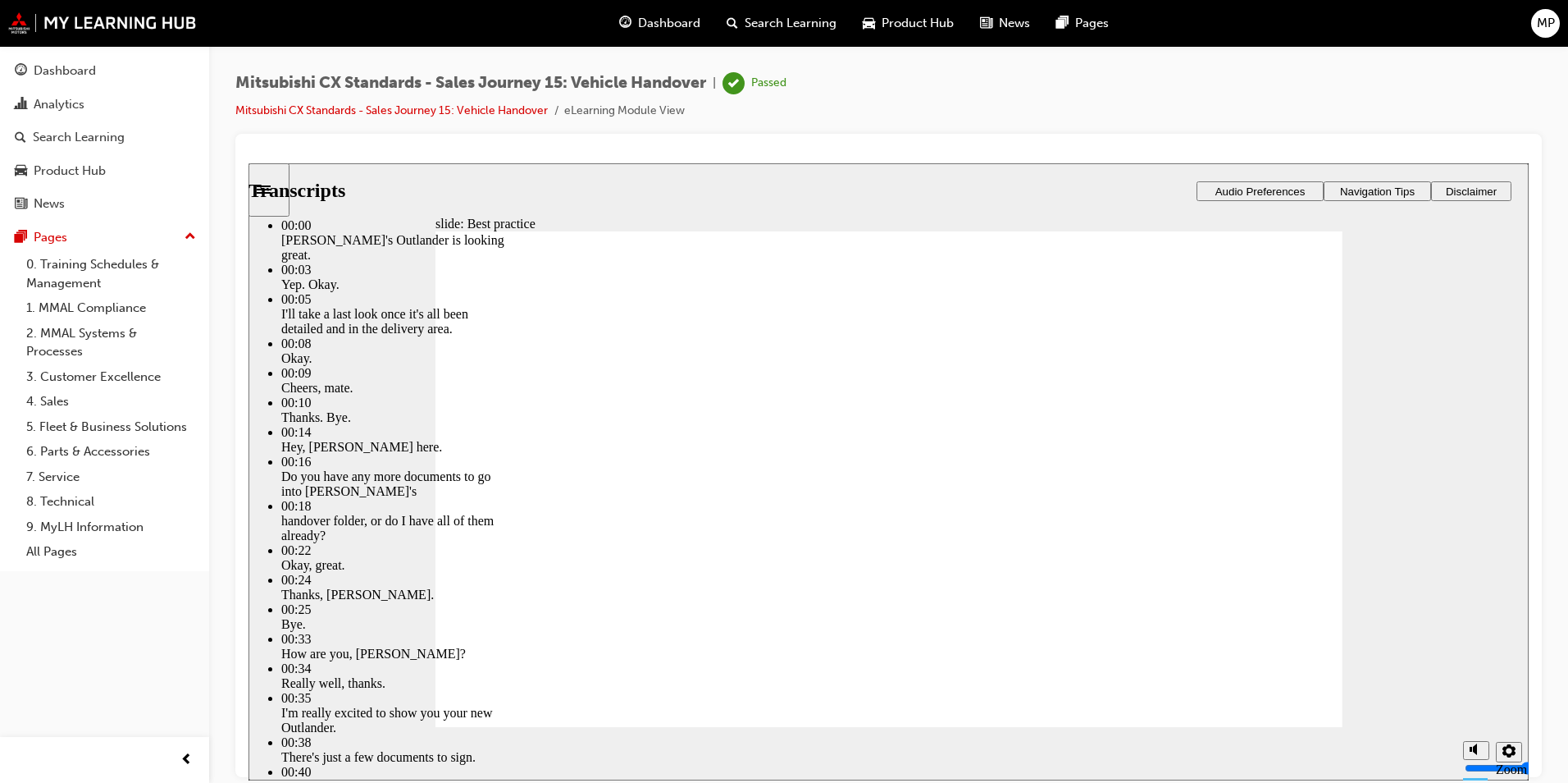
type input "6"
type input "14"
type input "6"
type input "15"
type input "6"
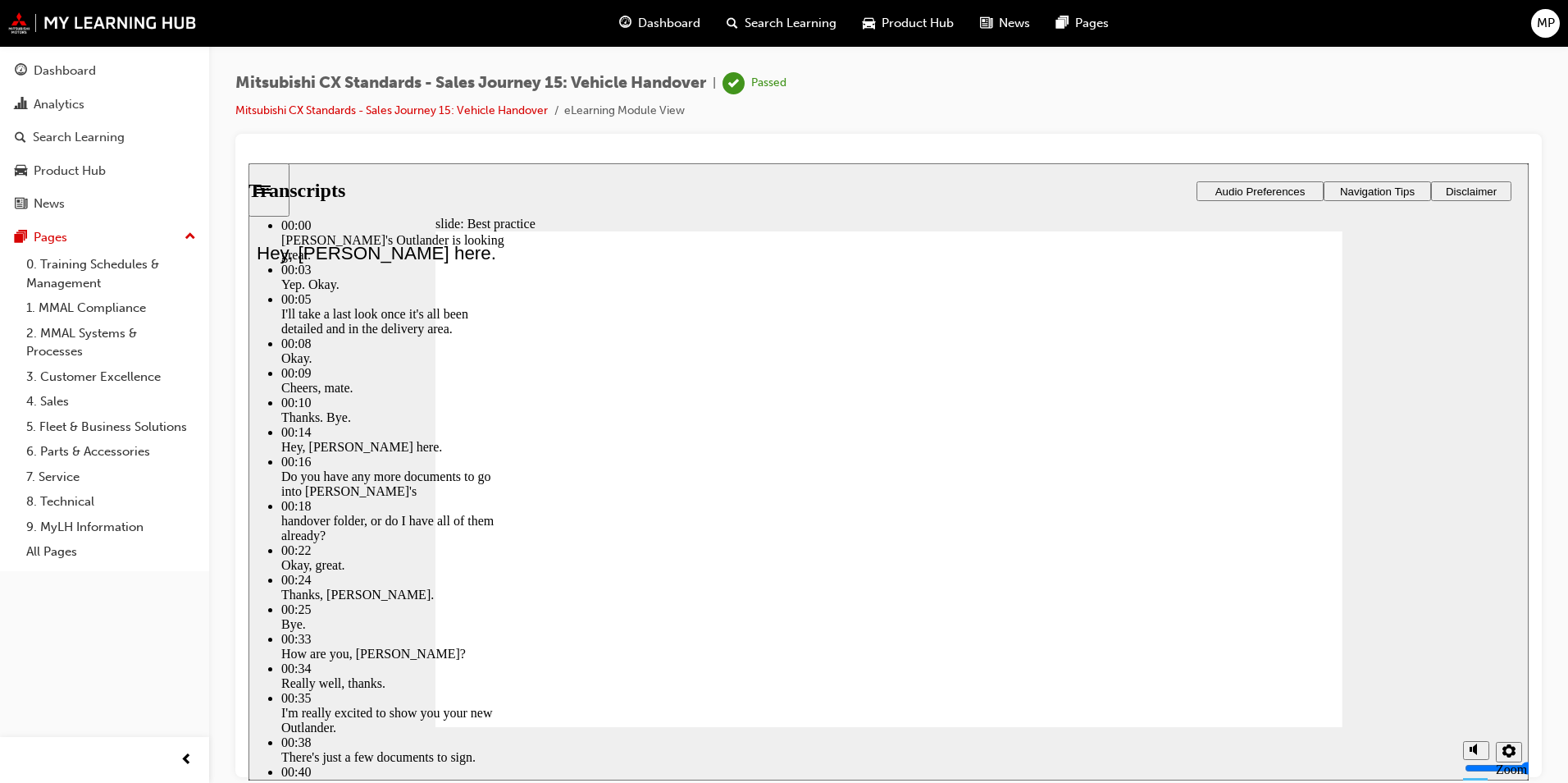
type input "15"
type input "6"
type input "15"
type input "6"
type input "15"
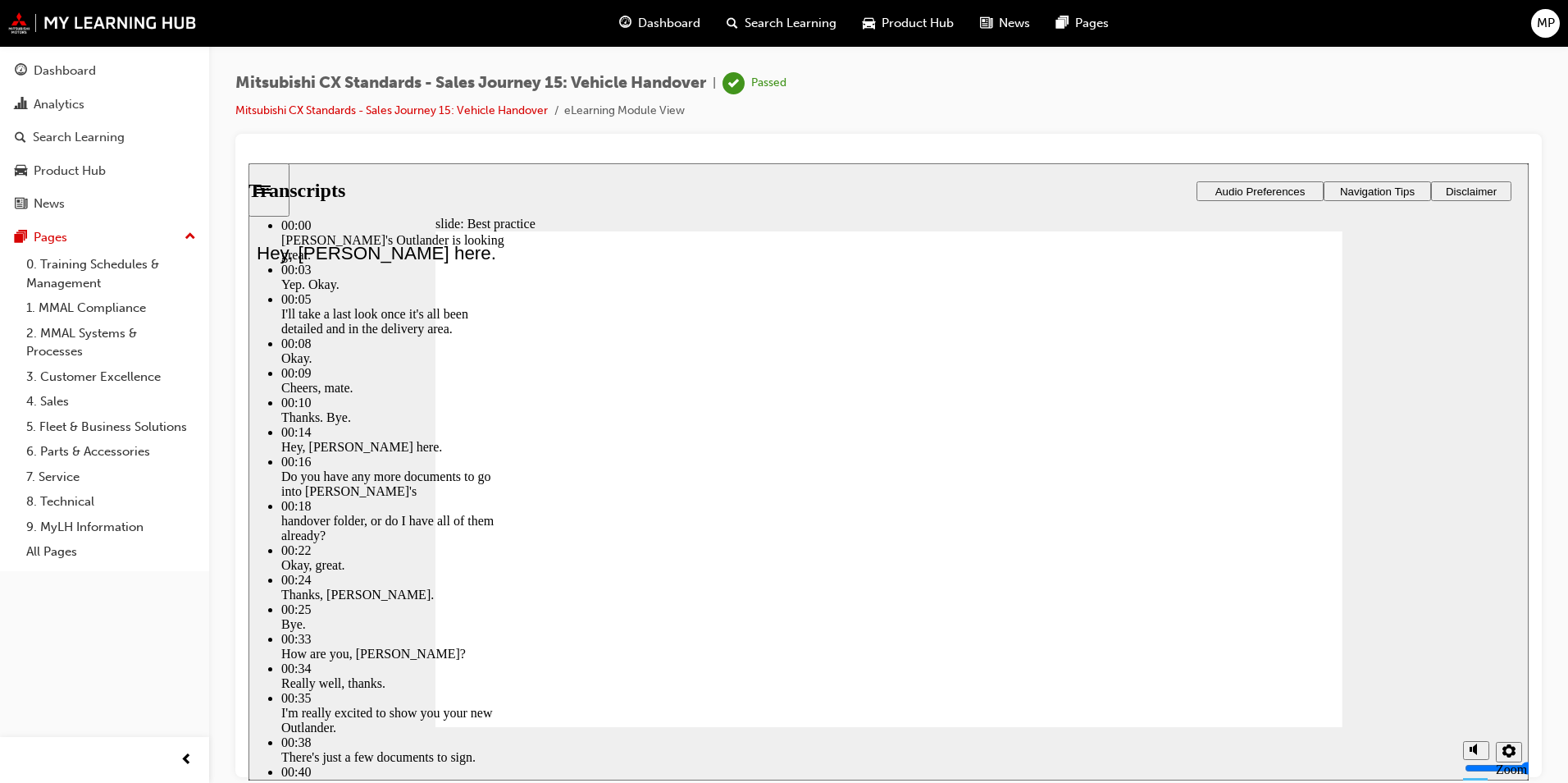
type input "6"
type input "16"
type input "6"
type input "16"
type input "6"
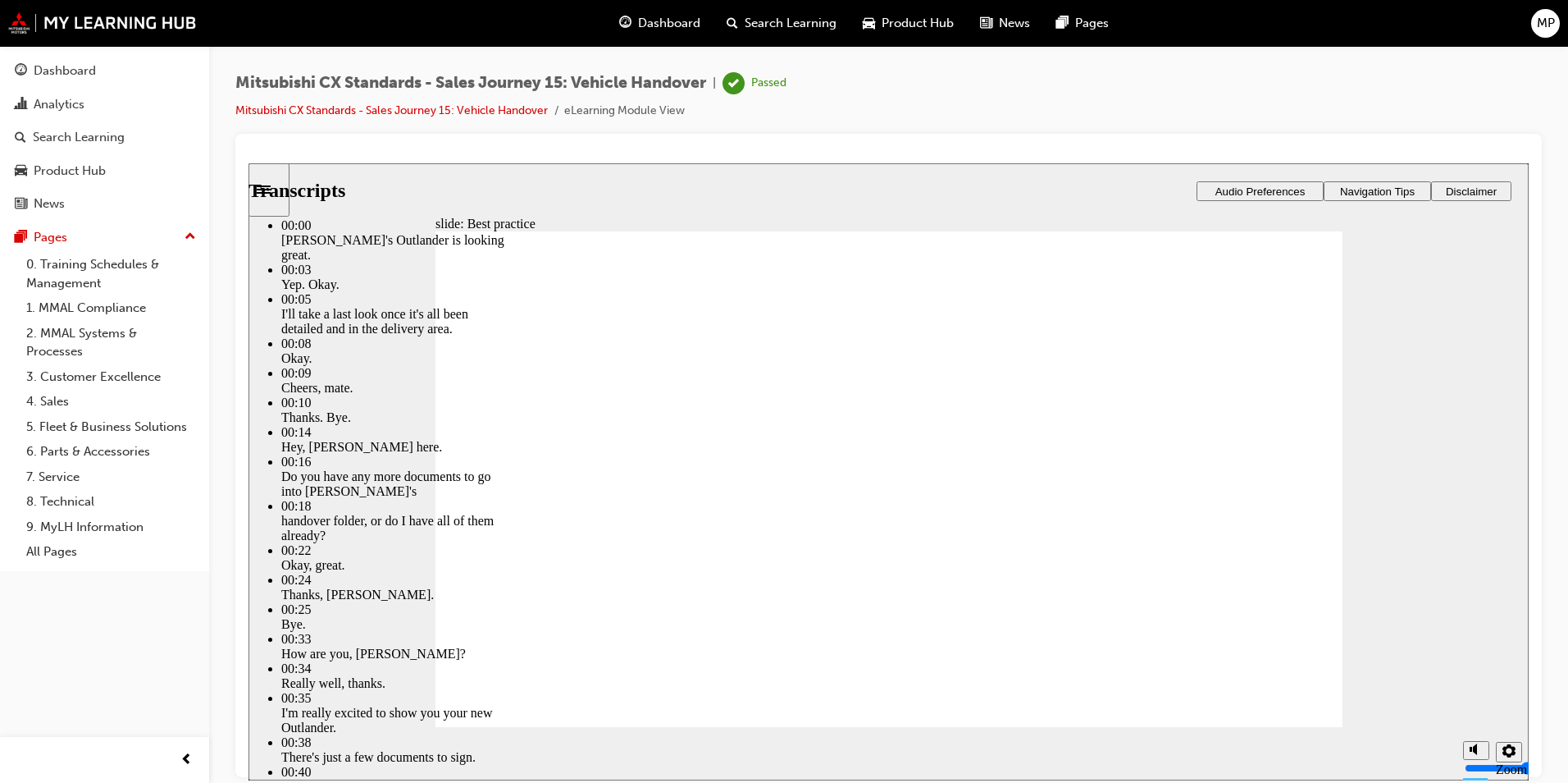
type input "16"
type input "6"
type input "16"
type input "6"
type input "17"
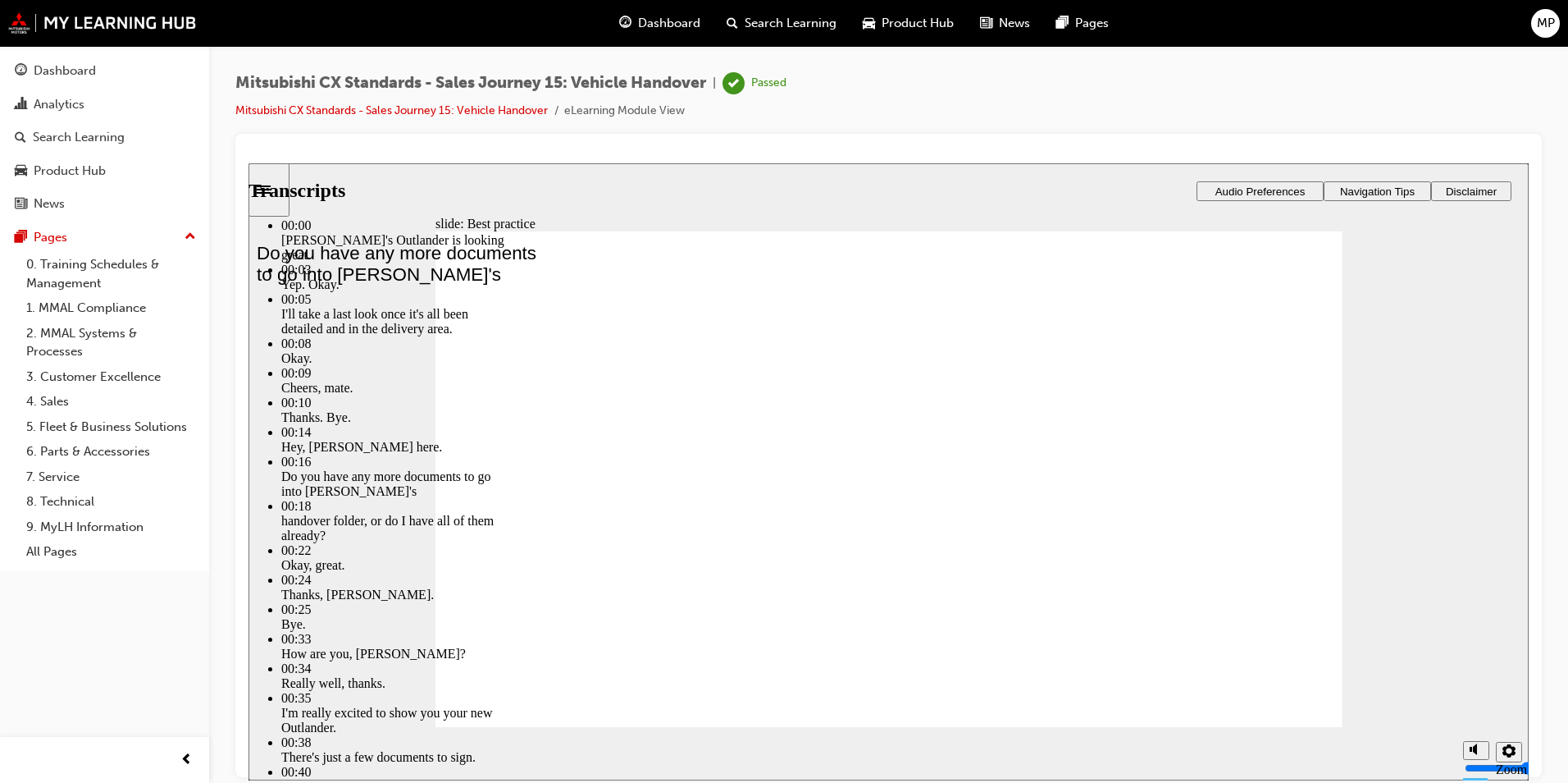
type input "6"
type input "17"
type input "6"
type input "17"
type input "6"
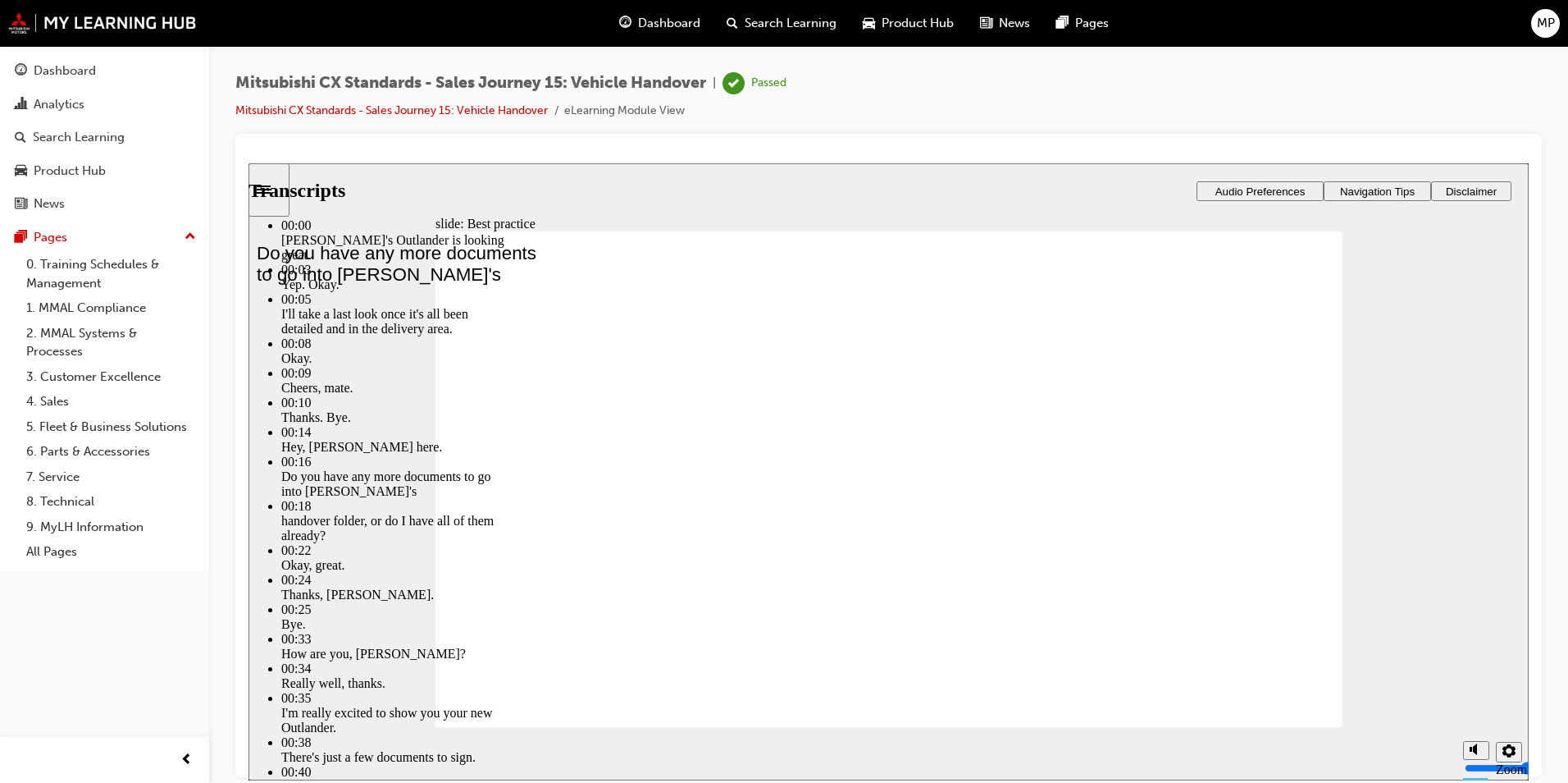
type input "18"
type input "6"
type input "18"
type input "6"
type input "18"
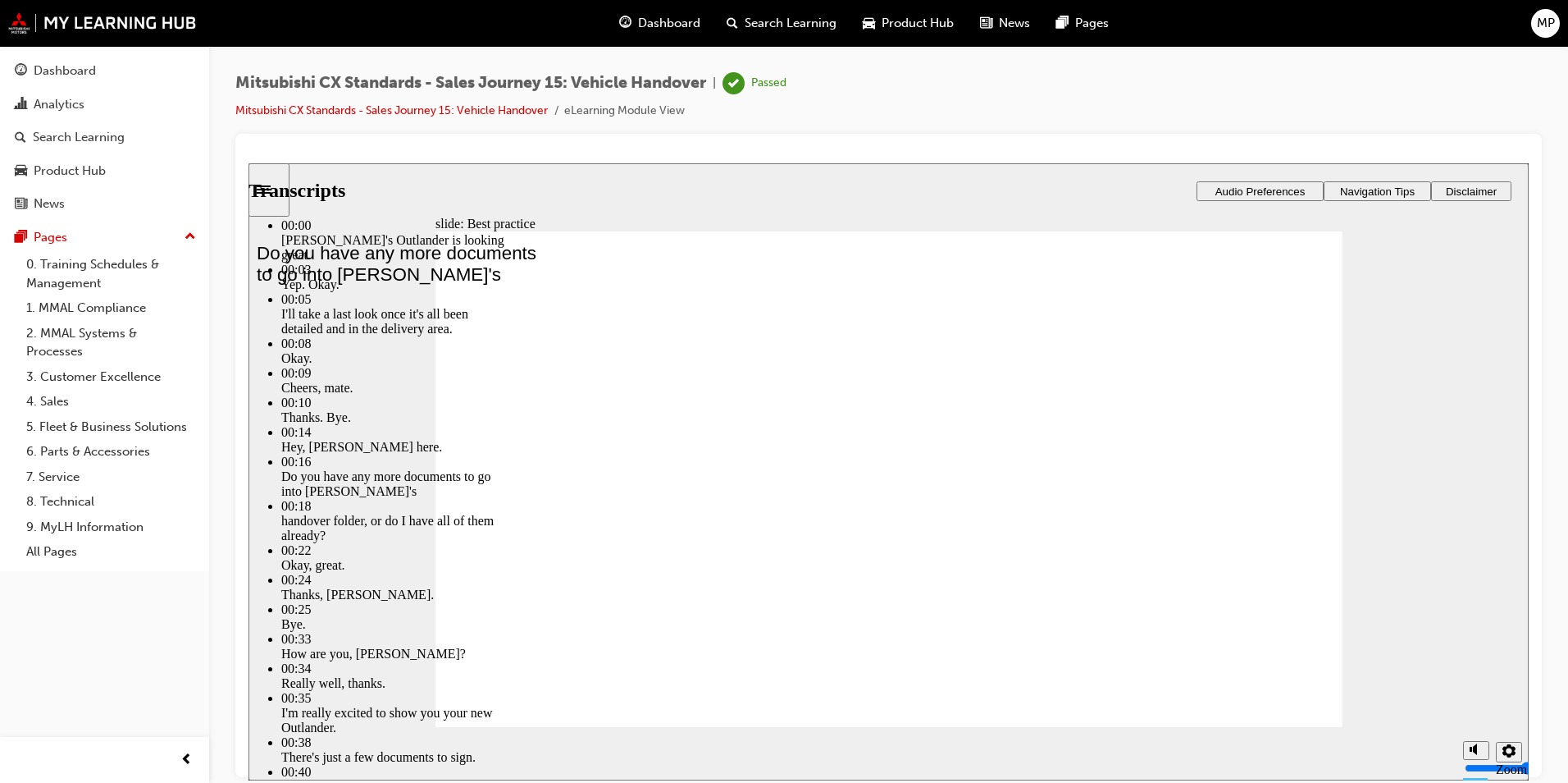
type input "6"
type input "18"
type input "6"
type input "19"
type input "6"
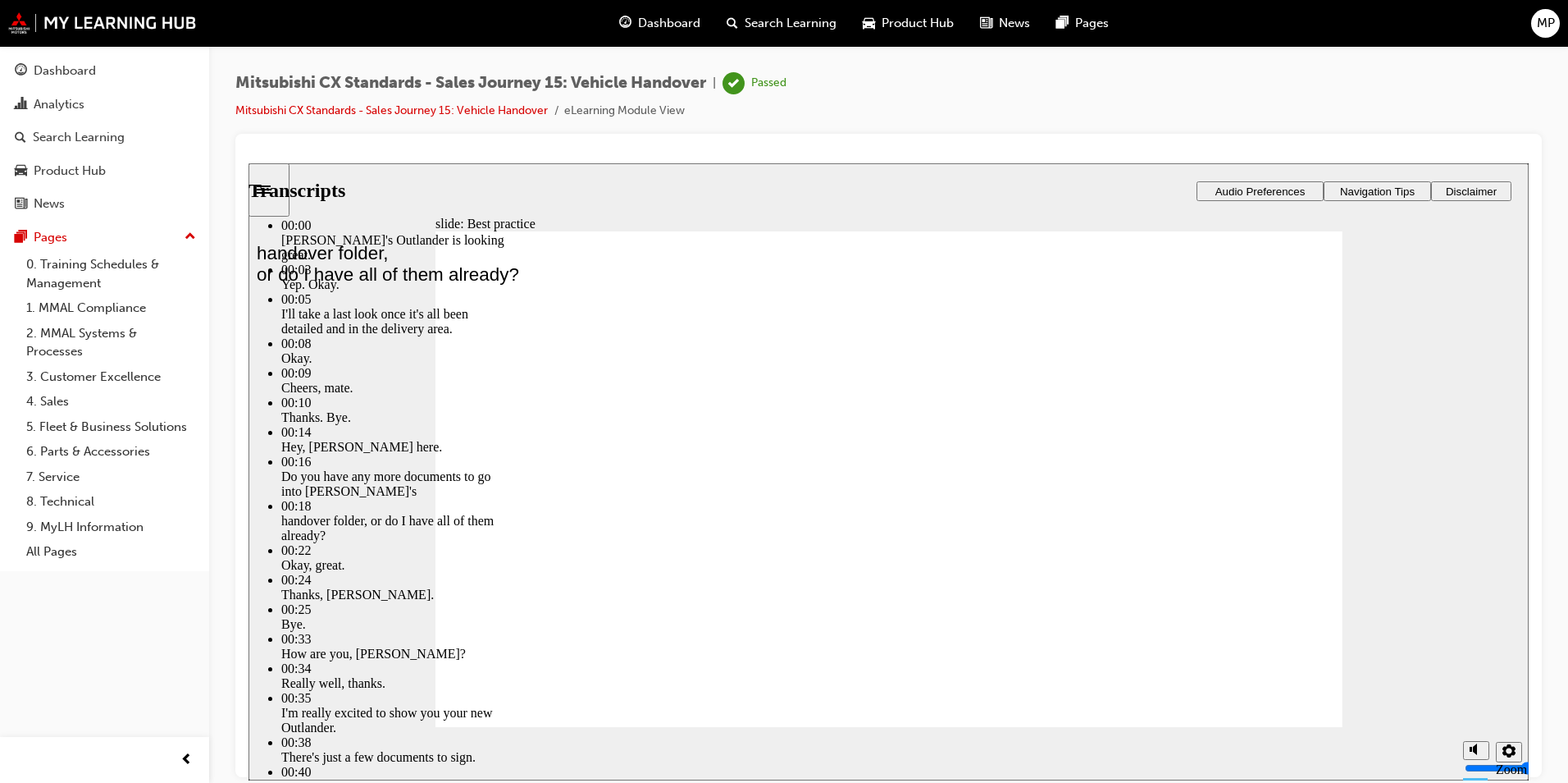
type input "19"
type input "6"
type input "19"
type input "6"
type input "19"
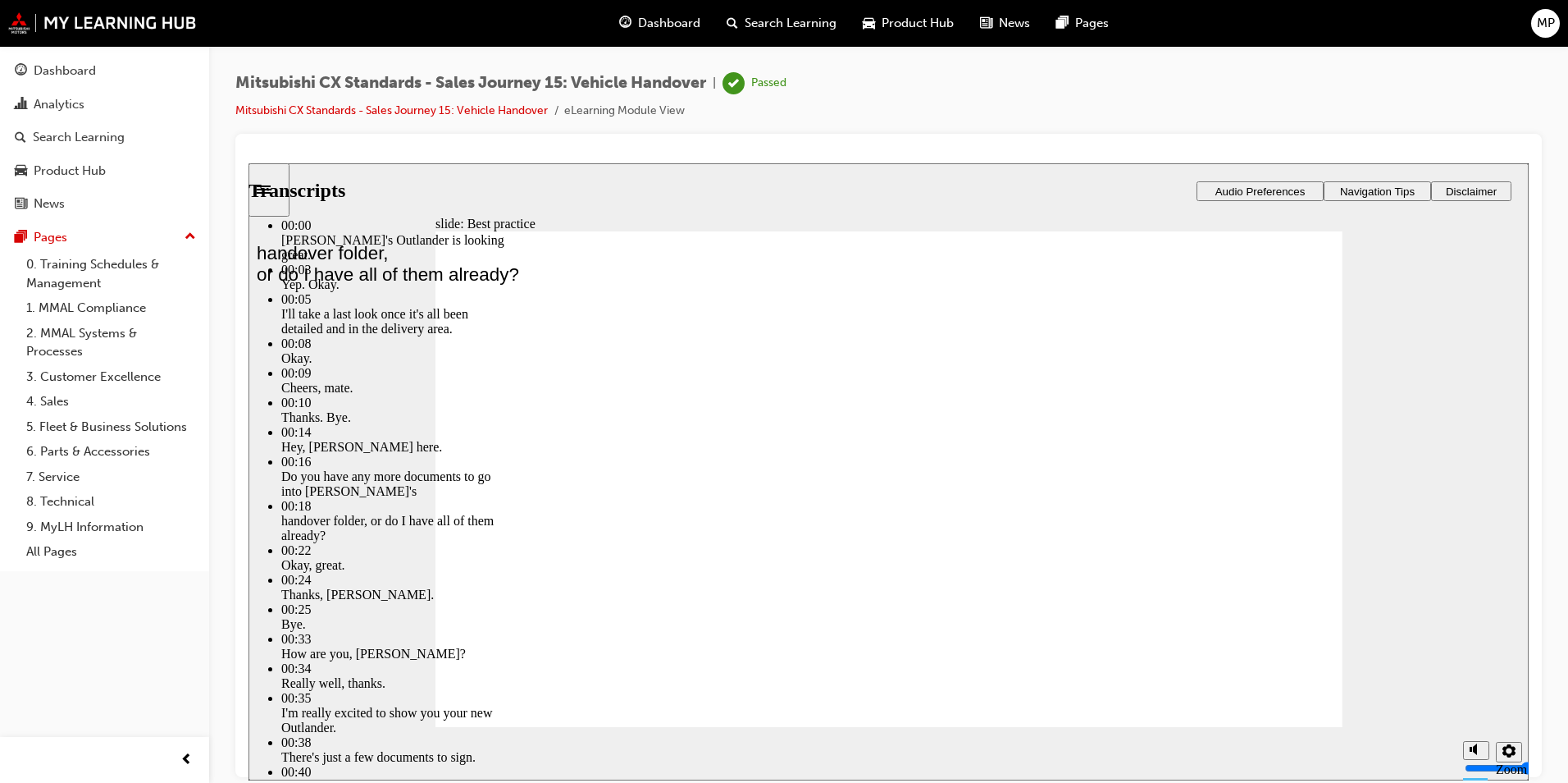
type input "6"
type input "20"
type input "6"
type input "20"
type input "6"
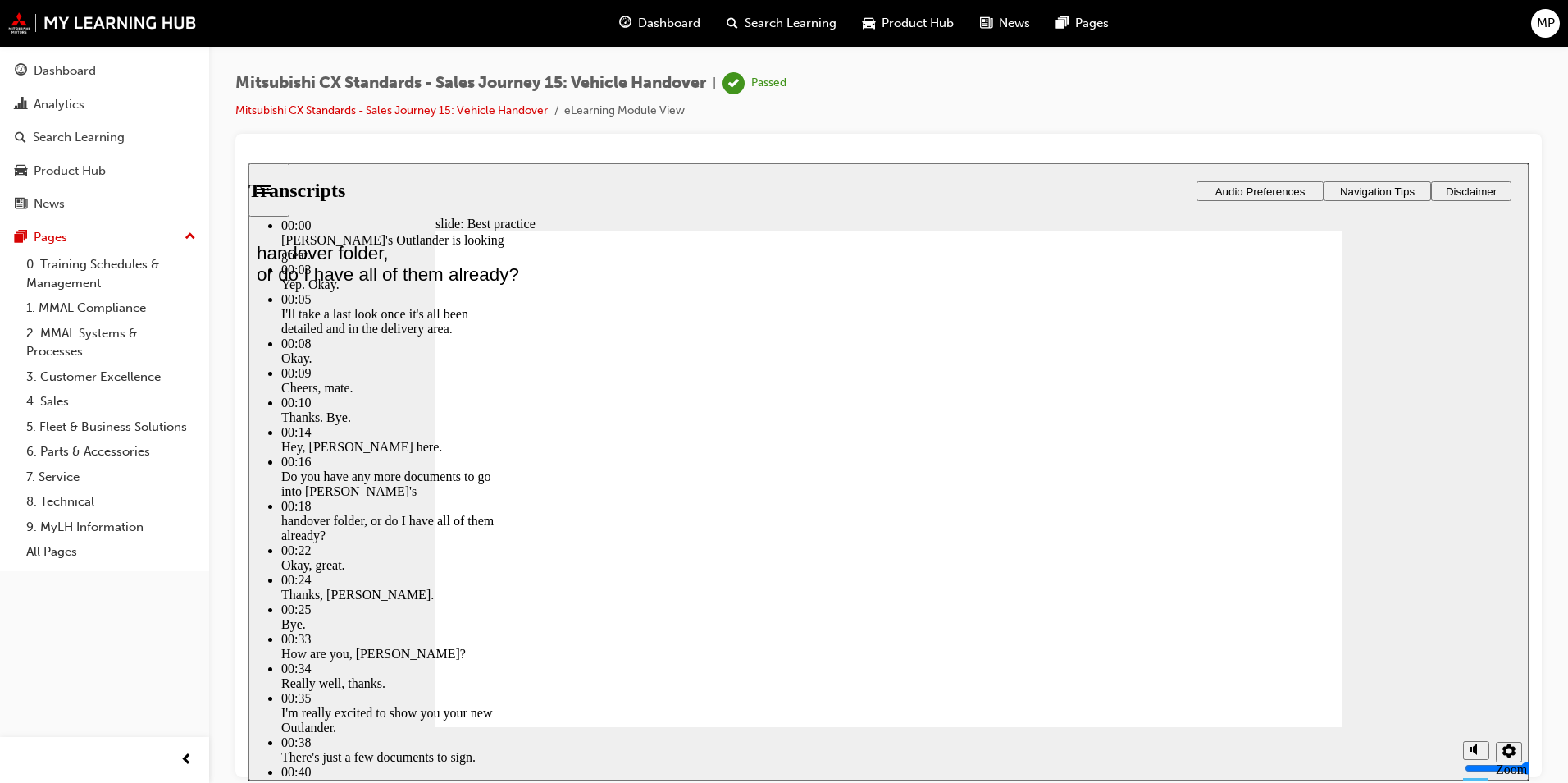
type input "20"
type input "6"
type input "20"
type input "6"
type input "21"
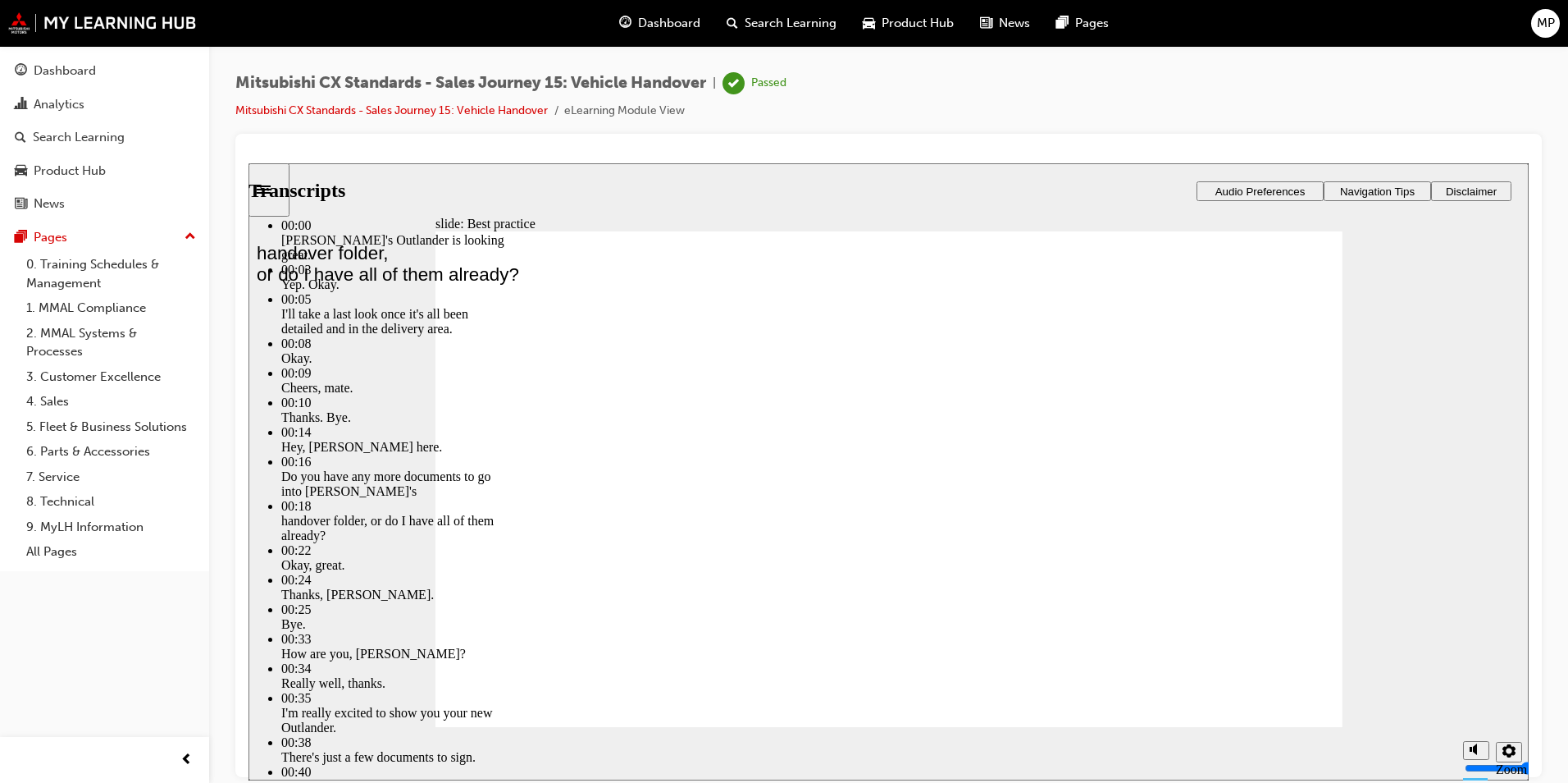
type input "6"
type input "21"
type input "6"
type input "21"
type input "6"
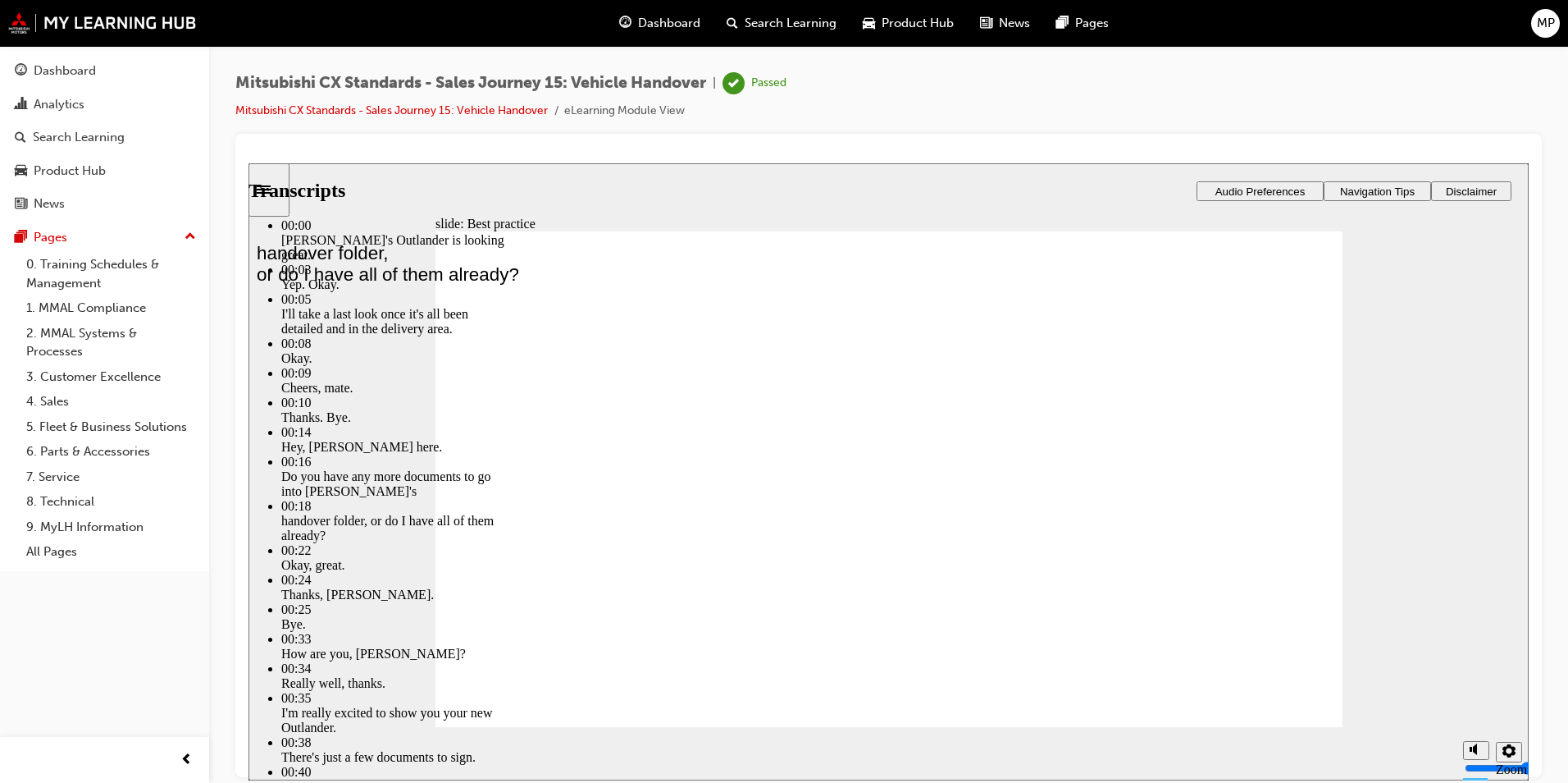
type input "21"
type input "6"
type input "22"
type input "6"
type input "22"
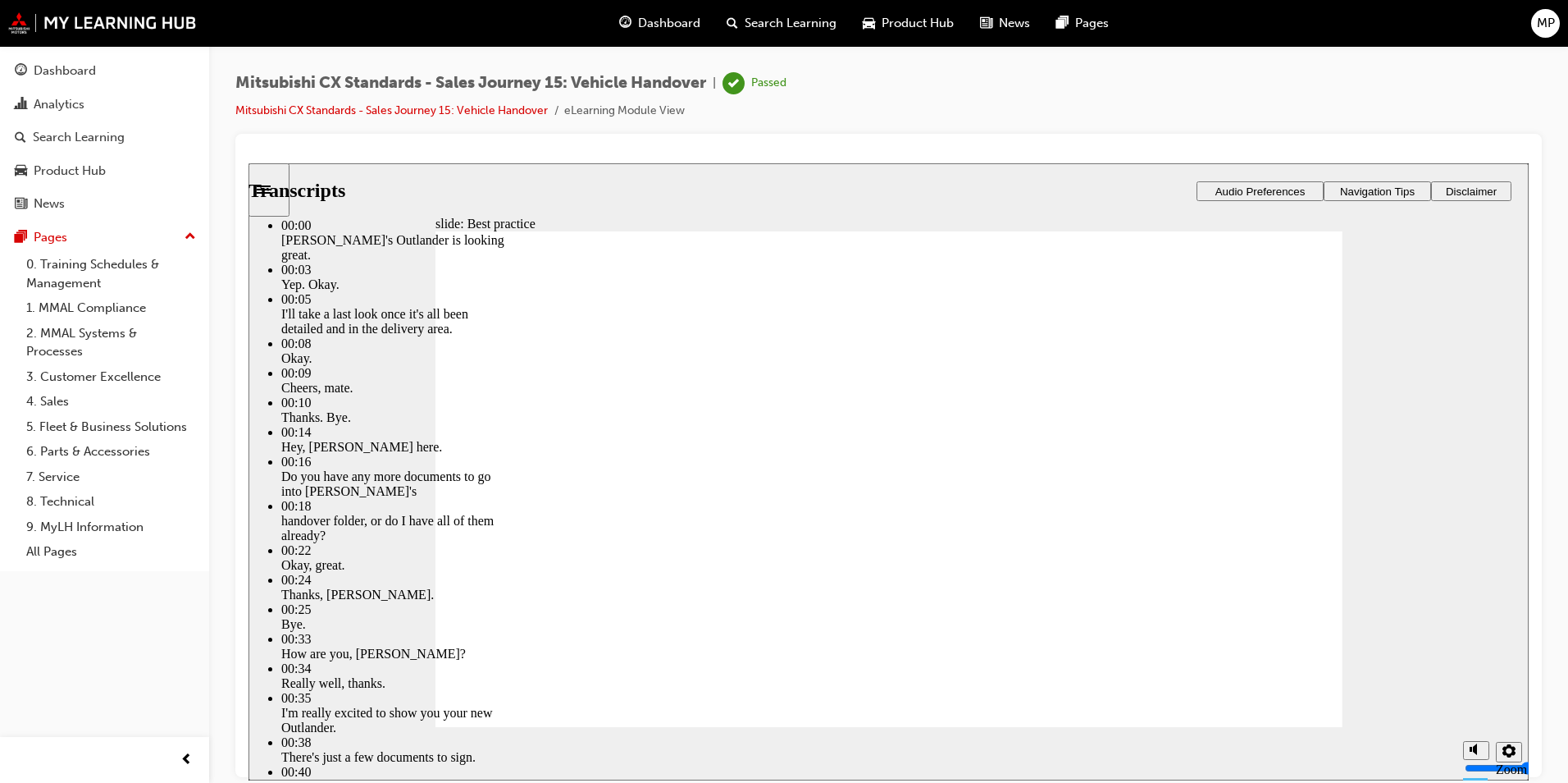
type input "6"
type input "22"
type input "6"
type input "23"
type input "6"
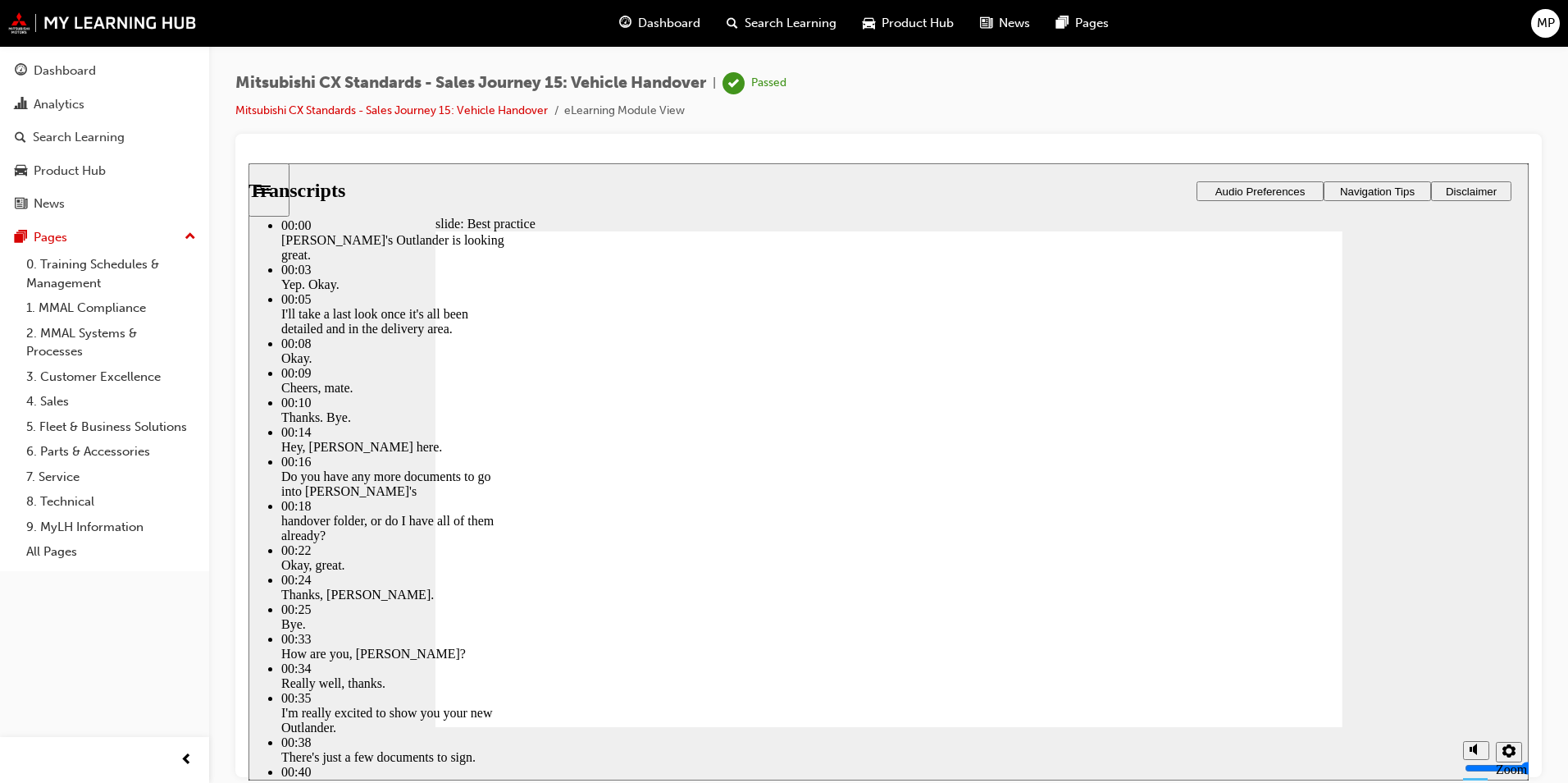
type input "23"
type input "6"
type input "23"
type input "6"
type input "23"
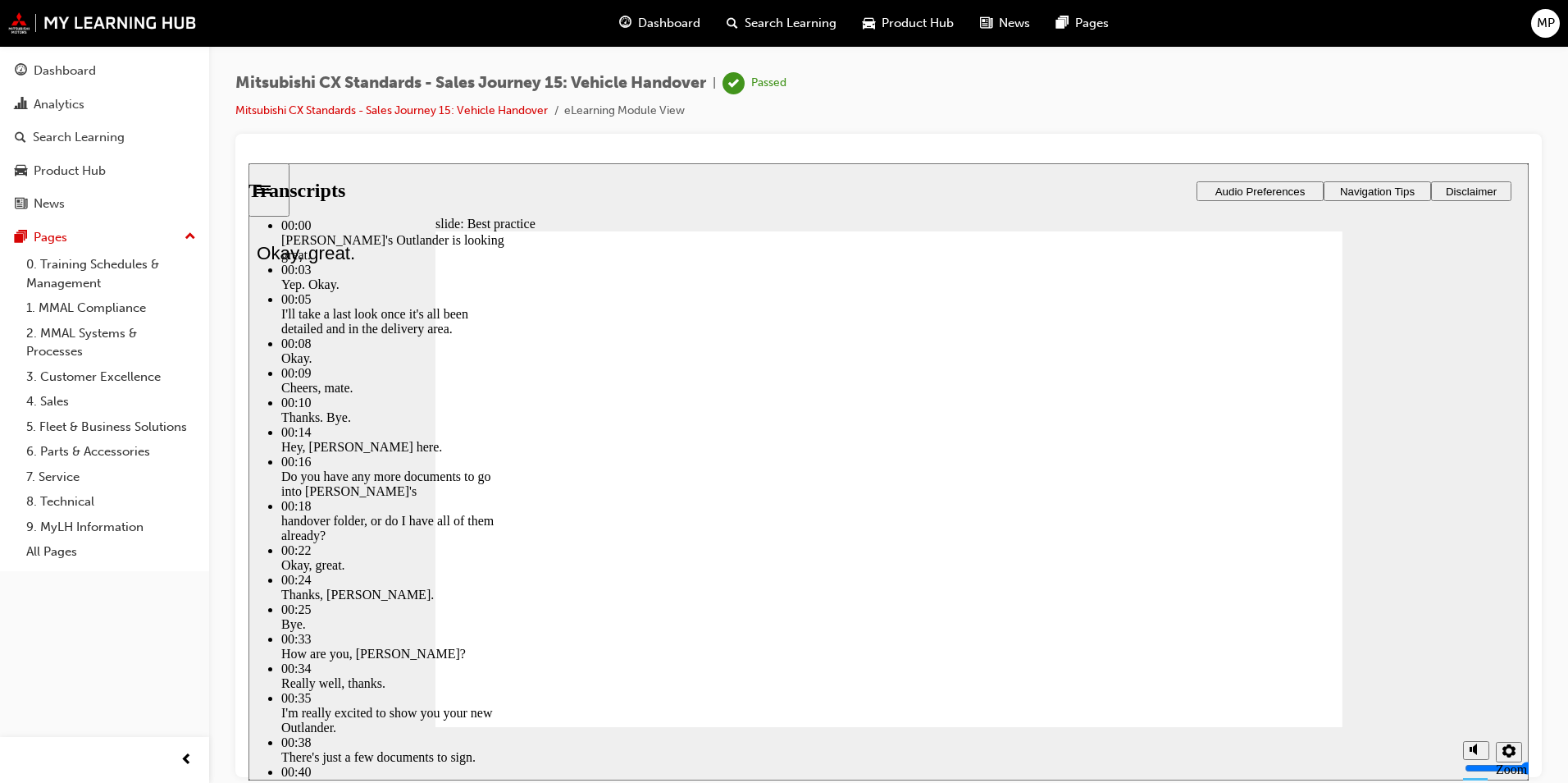
type input "6"
type input "24"
type input "6"
type input "24"
type input "6"
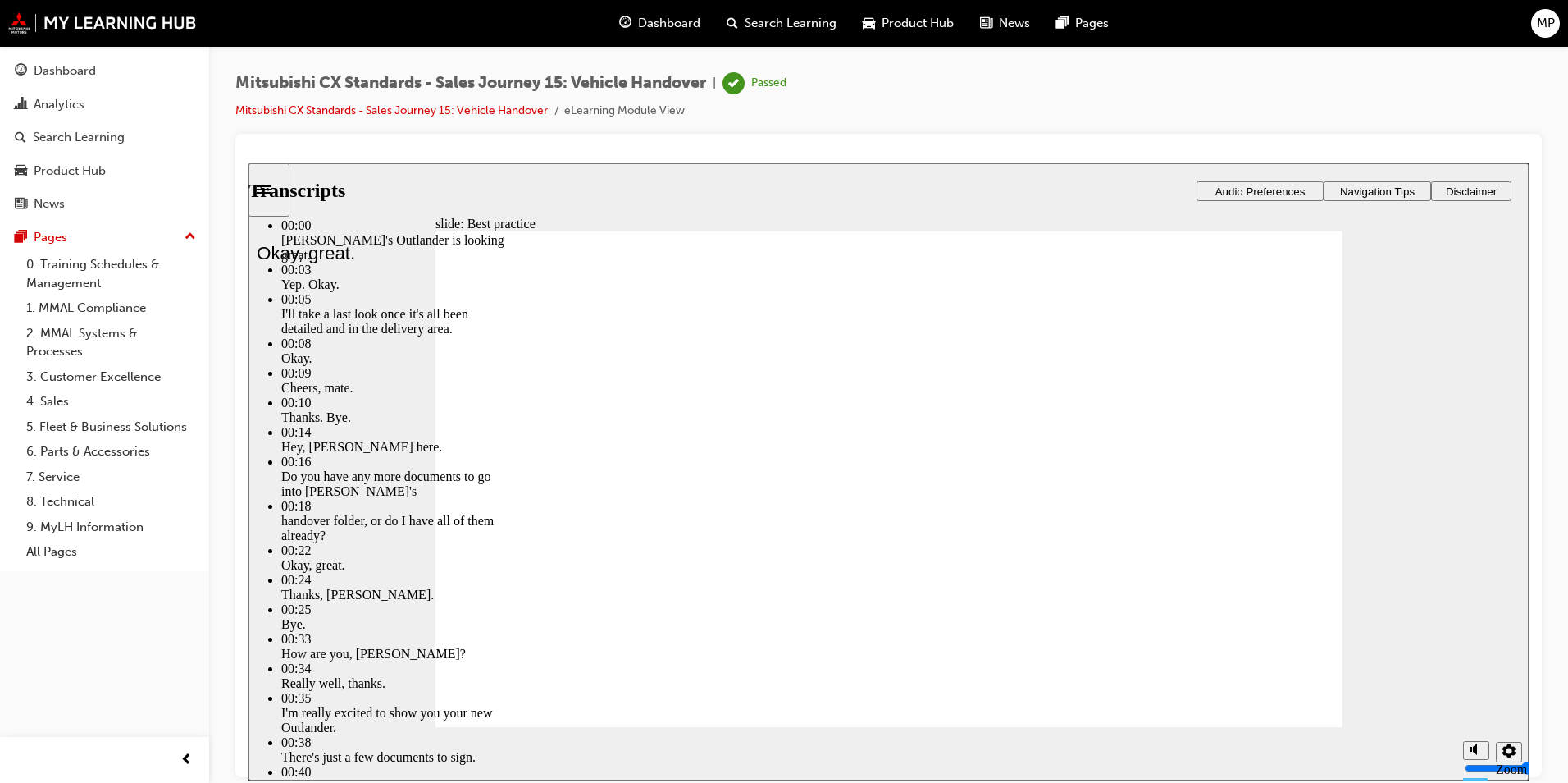
type input "24"
type input "6"
type input "24"
type input "6"
type input "25"
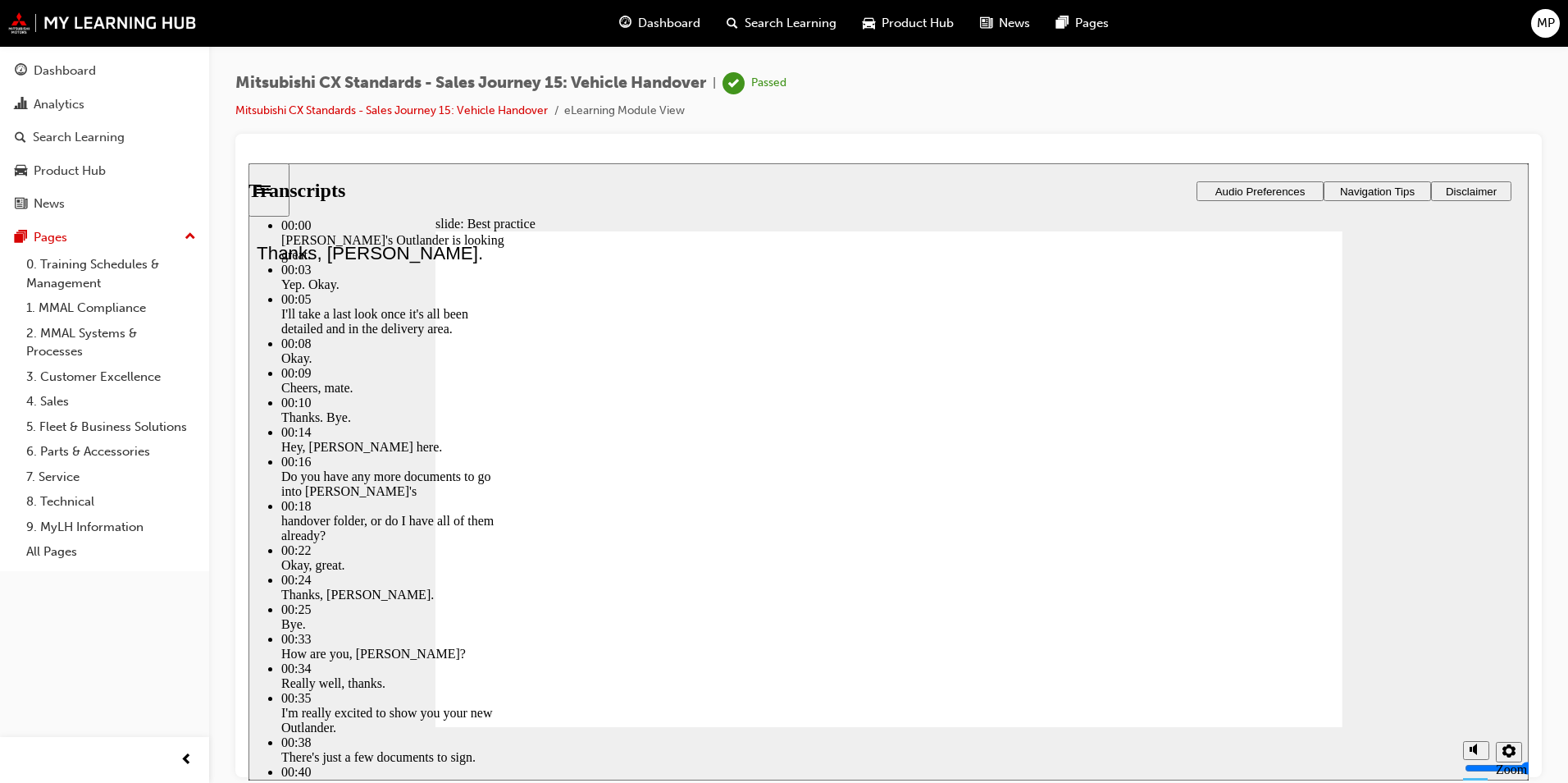
type input "6"
type input "25"
type input "6"
type input "25"
type input "6"
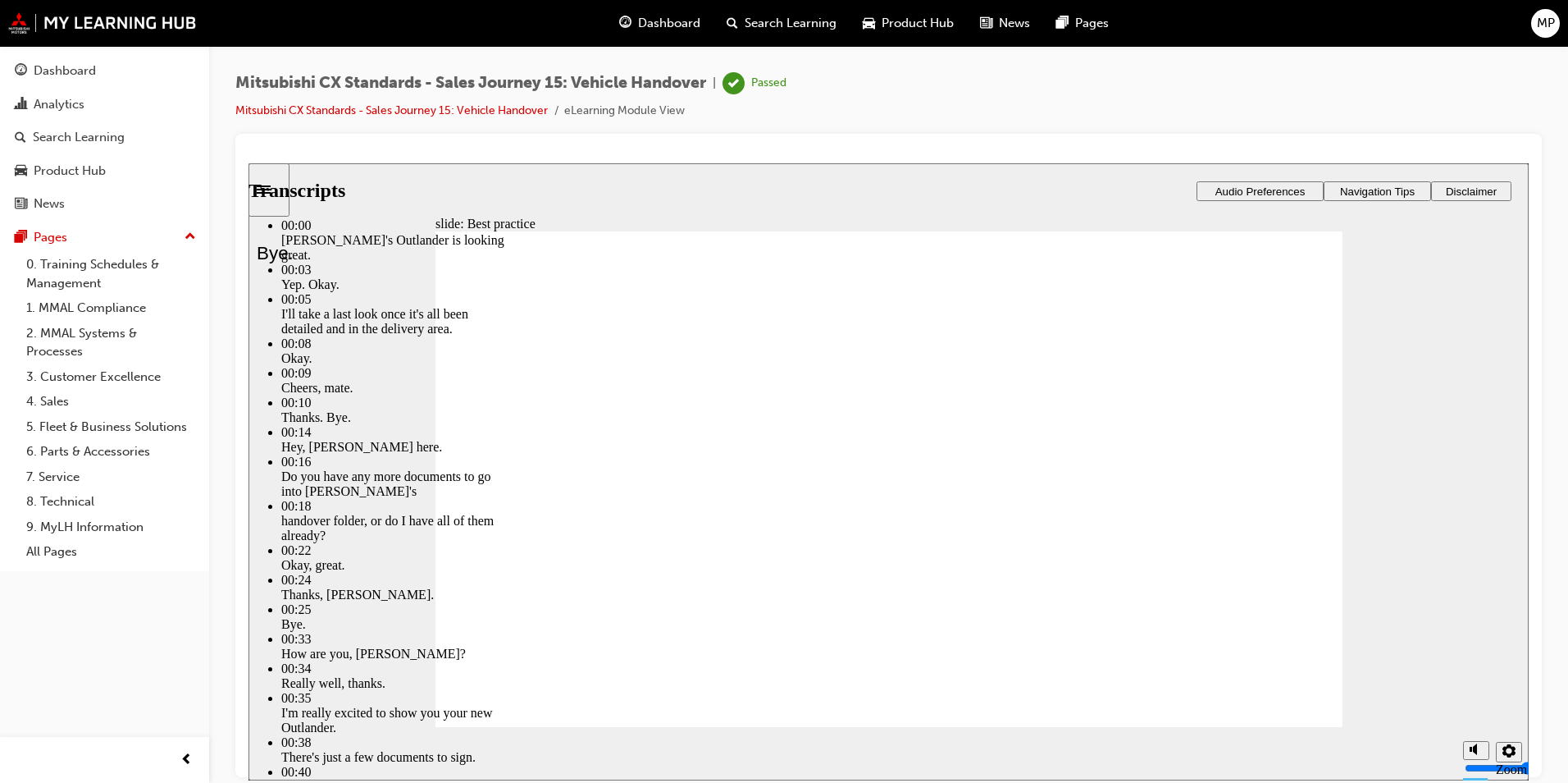
type input "25"
type input "6"
type input "26"
type input "6"
type input "26"
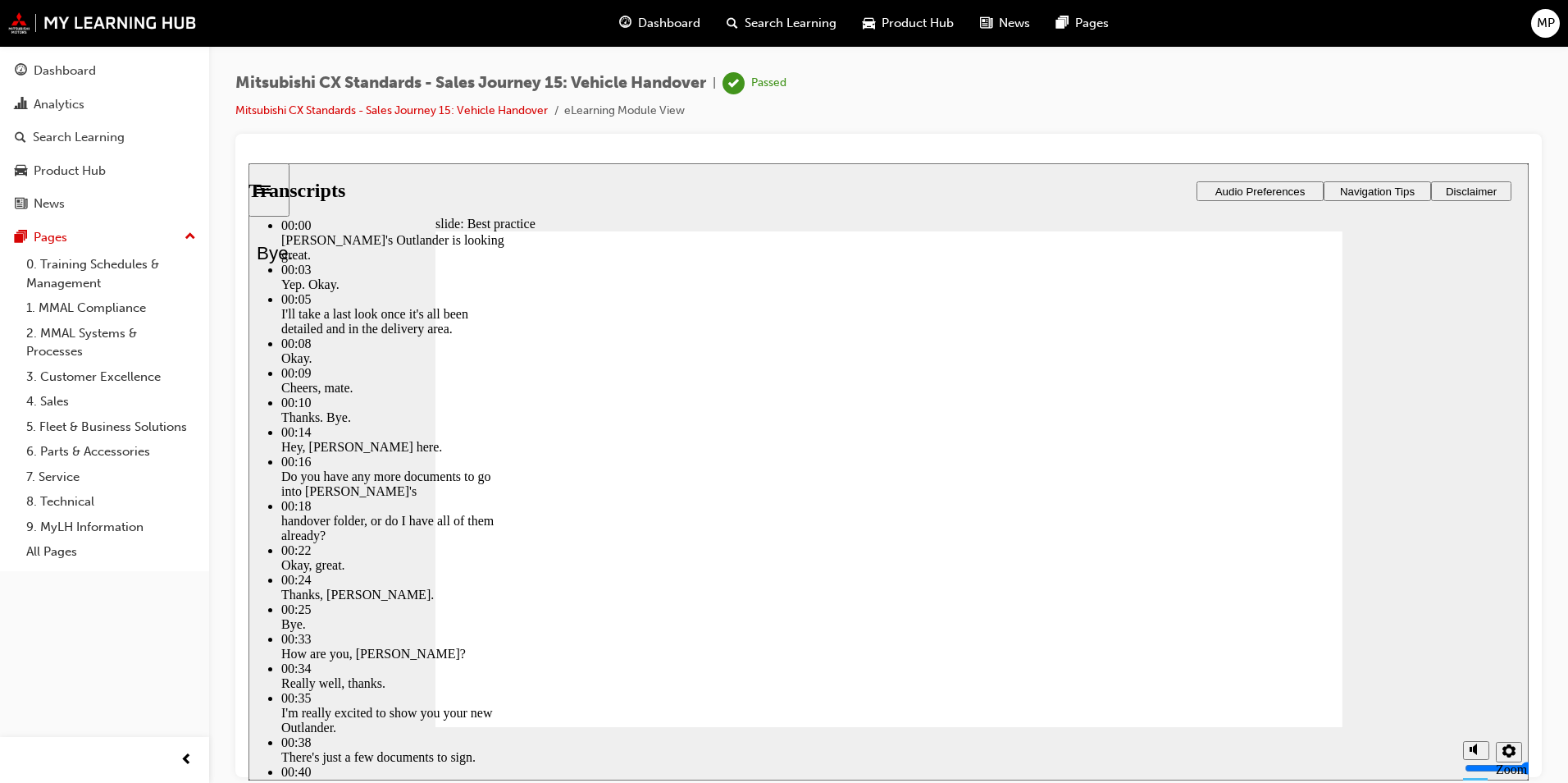
type input "6"
type input "26"
type input "6"
type input "27"
type input "6"
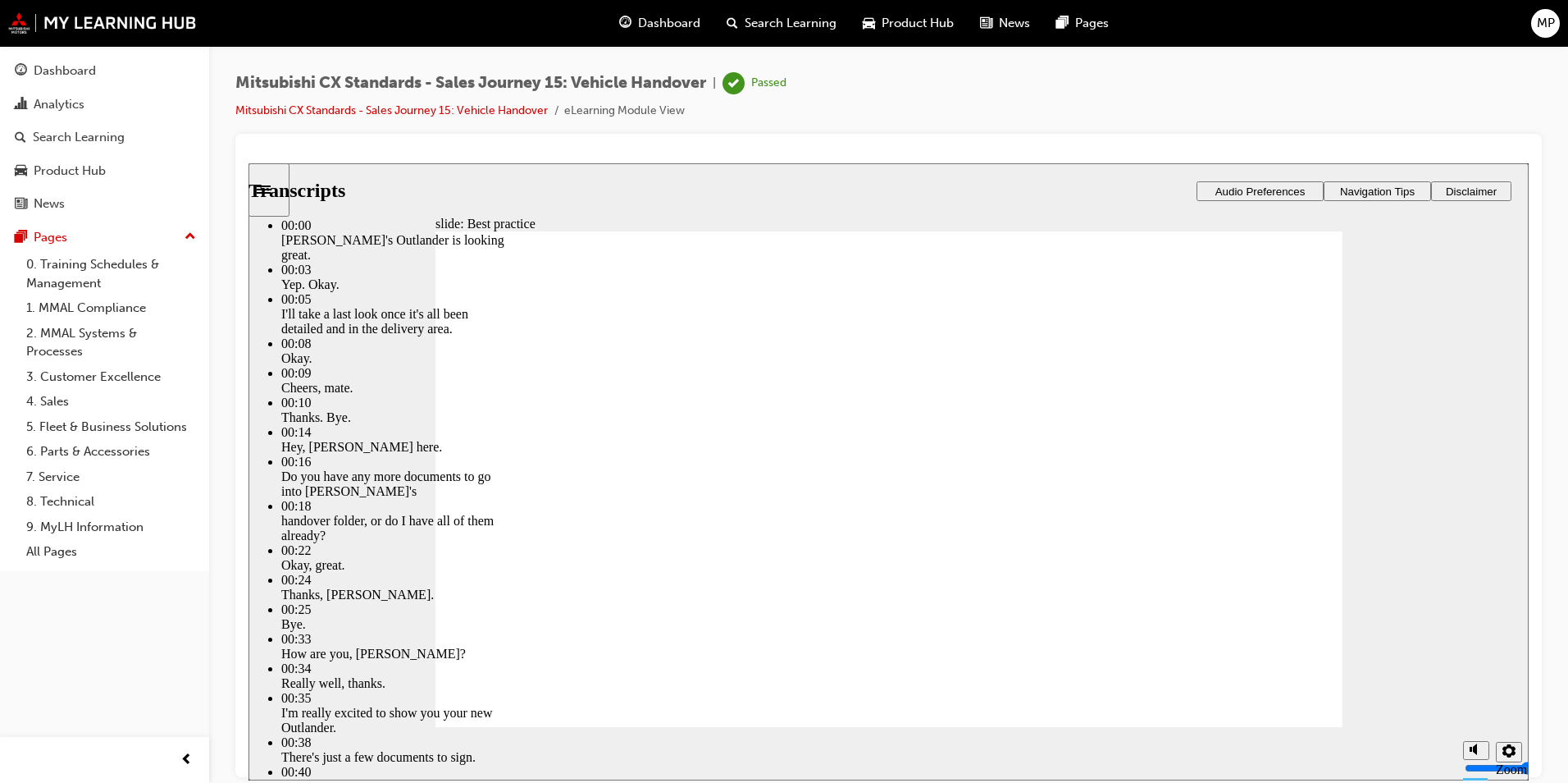
type input "27"
type input "6"
type input "27"
type input "6"
type input "27"
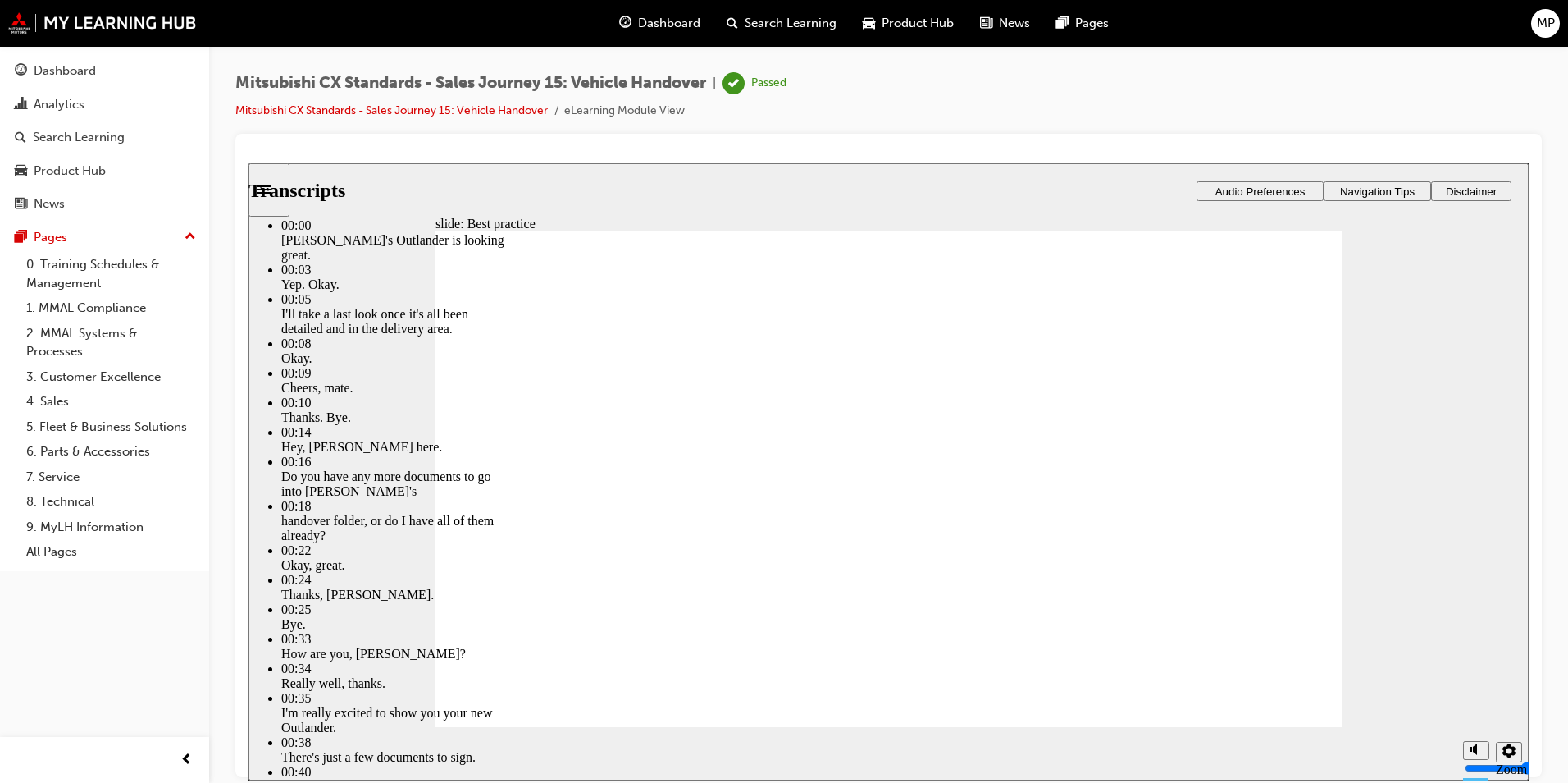
type input "6"
type input "28"
type input "6"
type input "28"
type input "6"
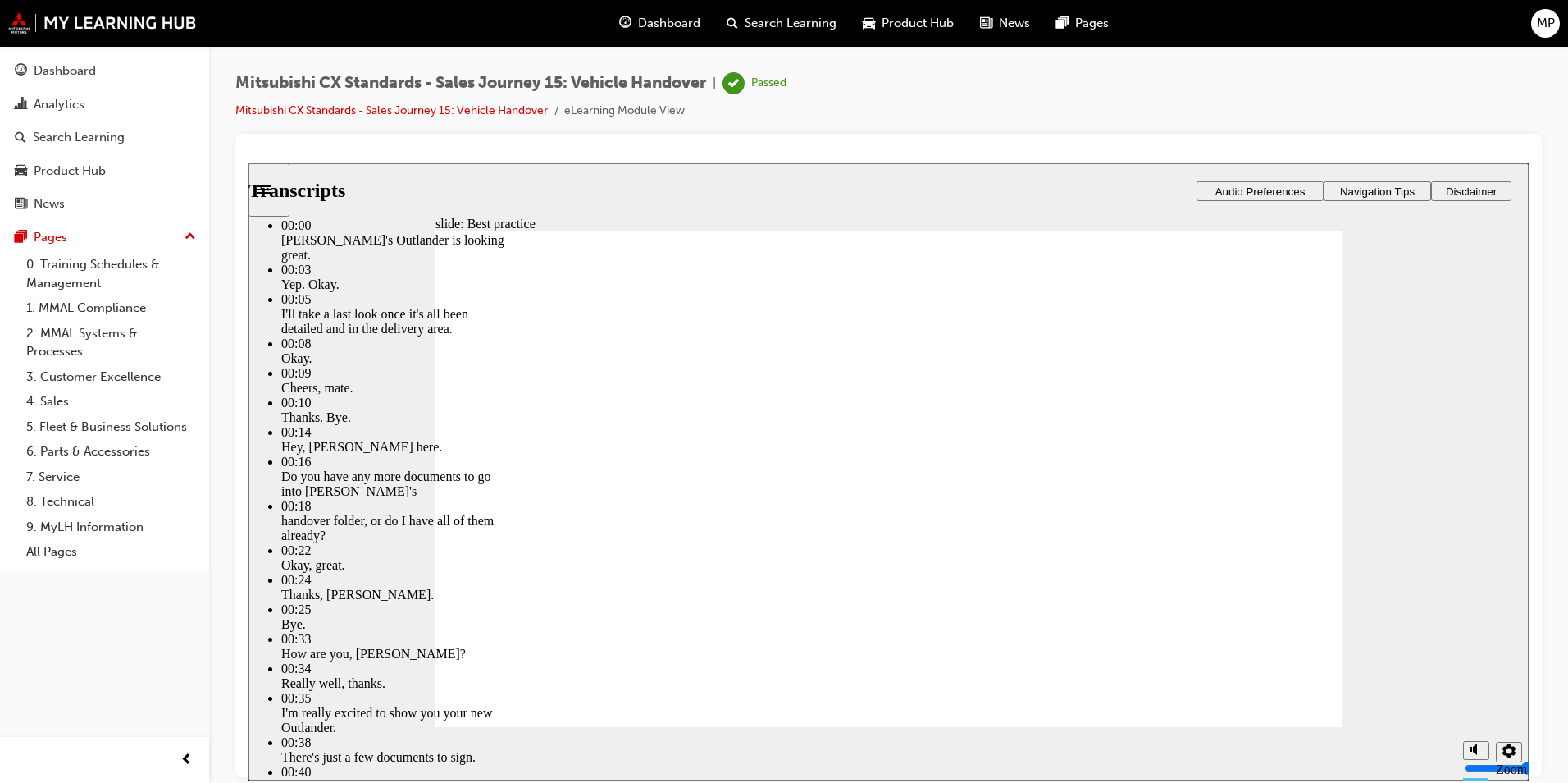
type input "28"
type input "6"
type input "28"
type input "6"
type input "29"
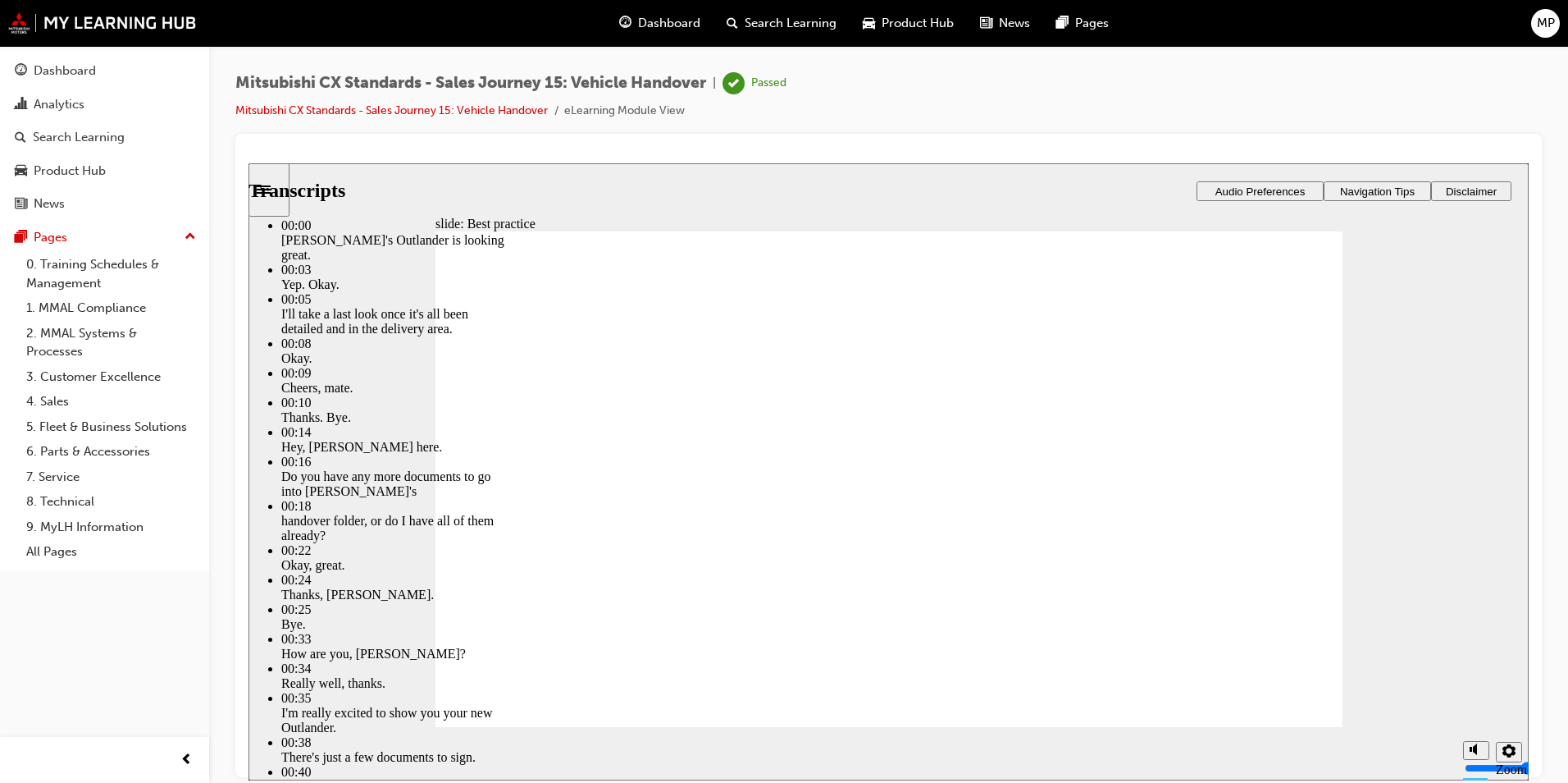
type input "6"
type input "29"
type input "6"
type input "29"
type input "6"
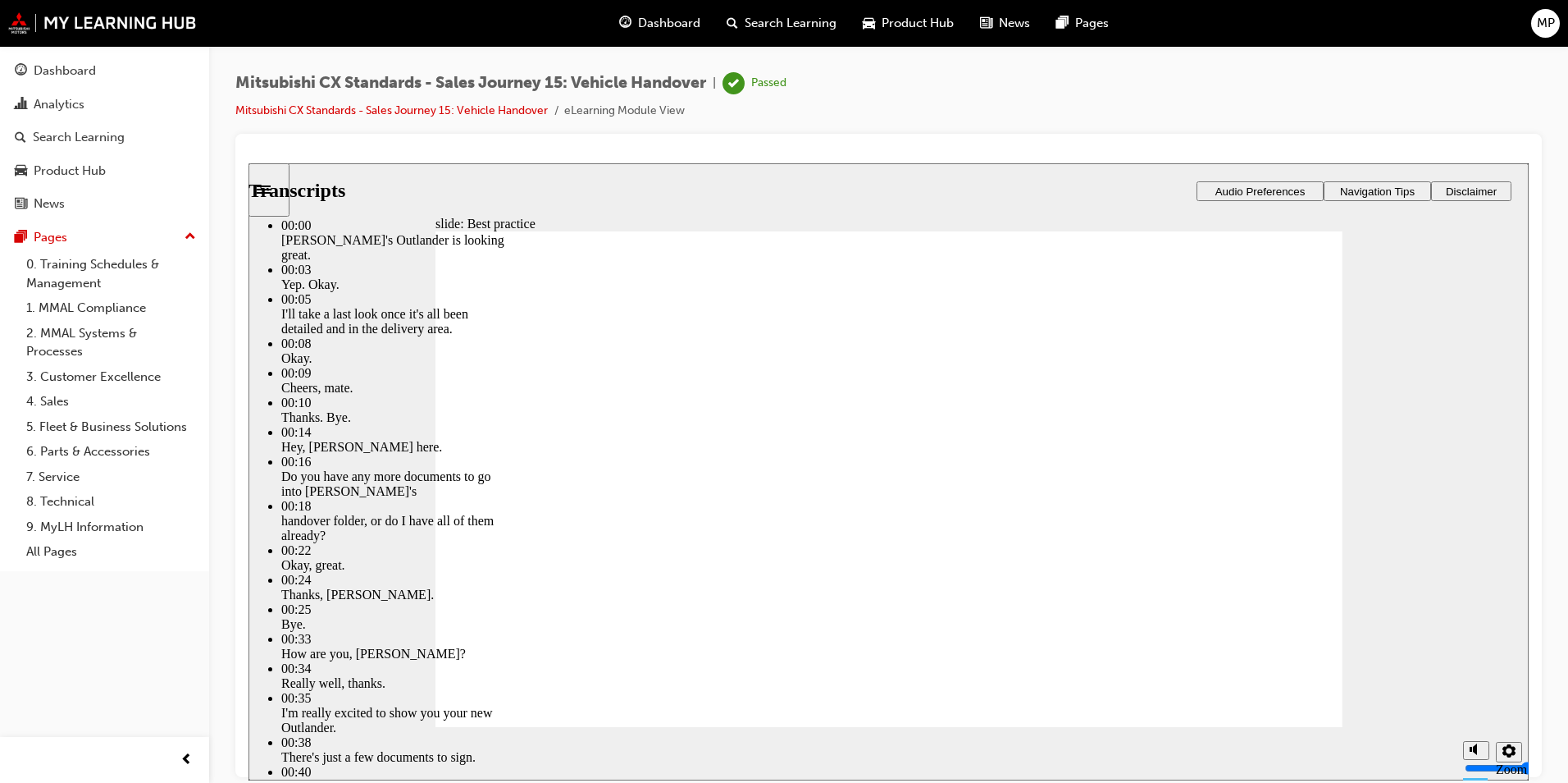
type input "29"
type input "6"
type input "30"
type input "6"
type input "30"
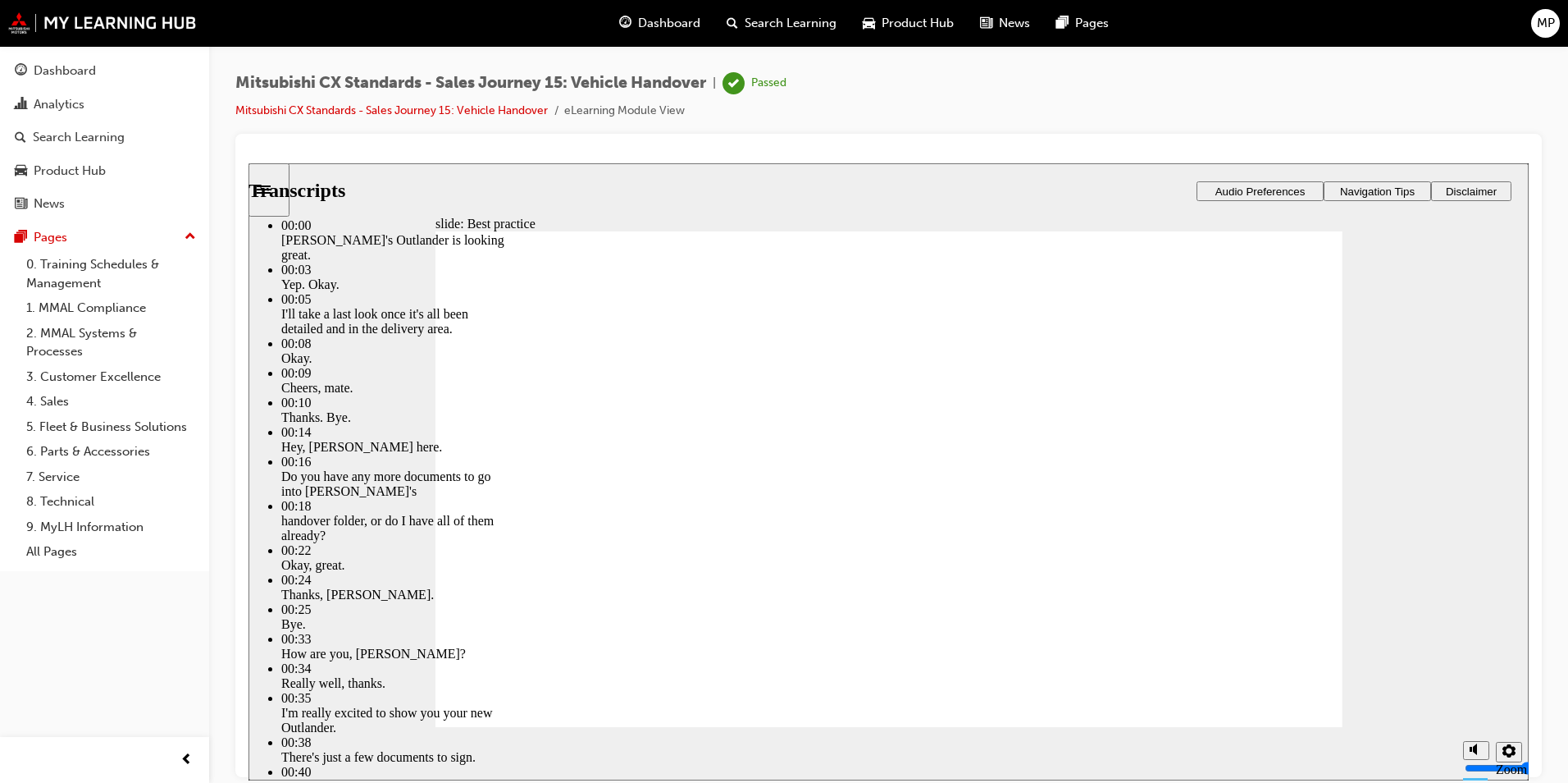
type input "6"
type input "30"
drag, startPoint x: 917, startPoint y: 406, endPoint x: 909, endPoint y: 420, distance: 16.1
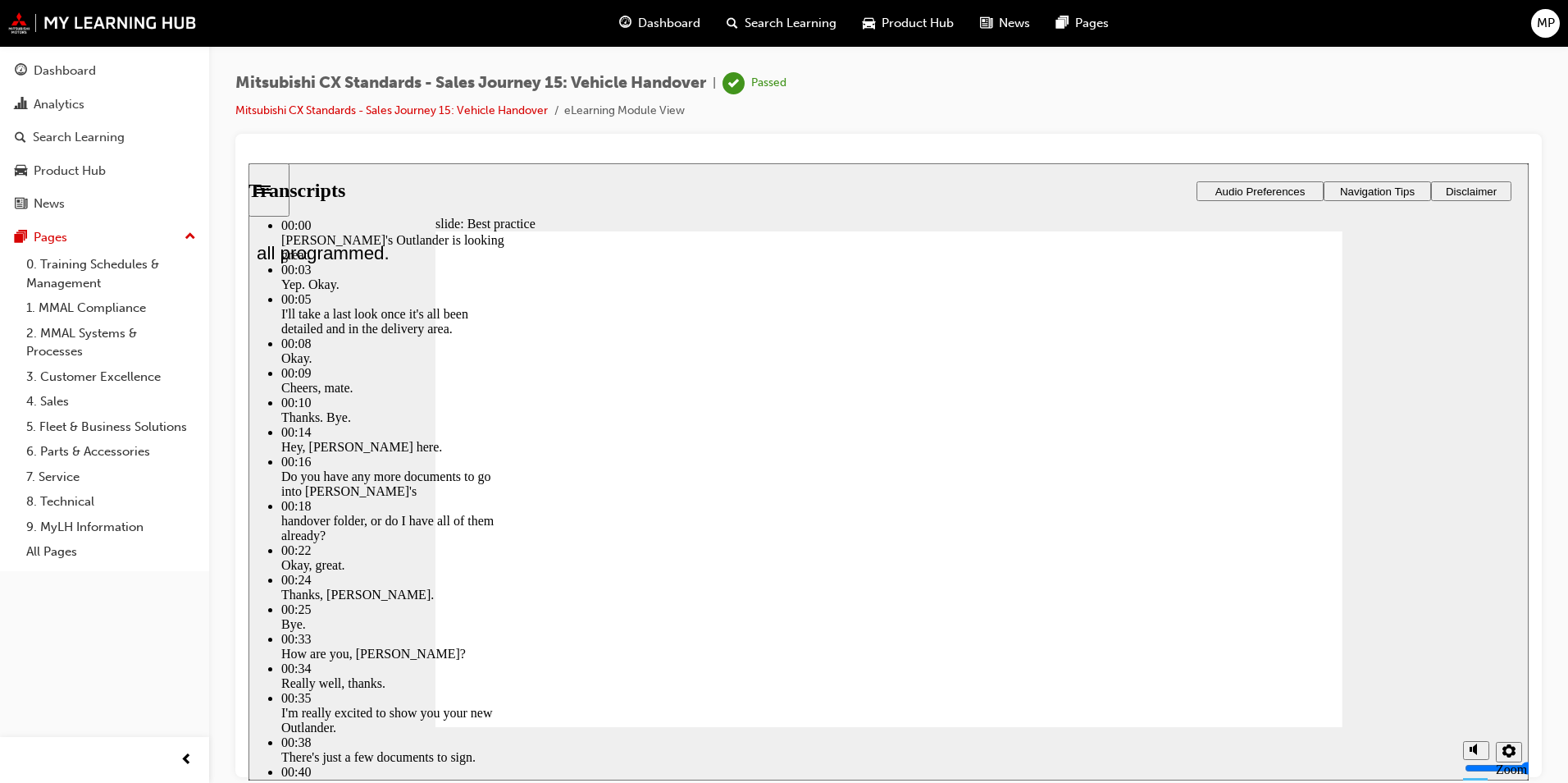
drag, startPoint x: 1180, startPoint y: 528, endPoint x: 1182, endPoint y: 538, distance: 10.2
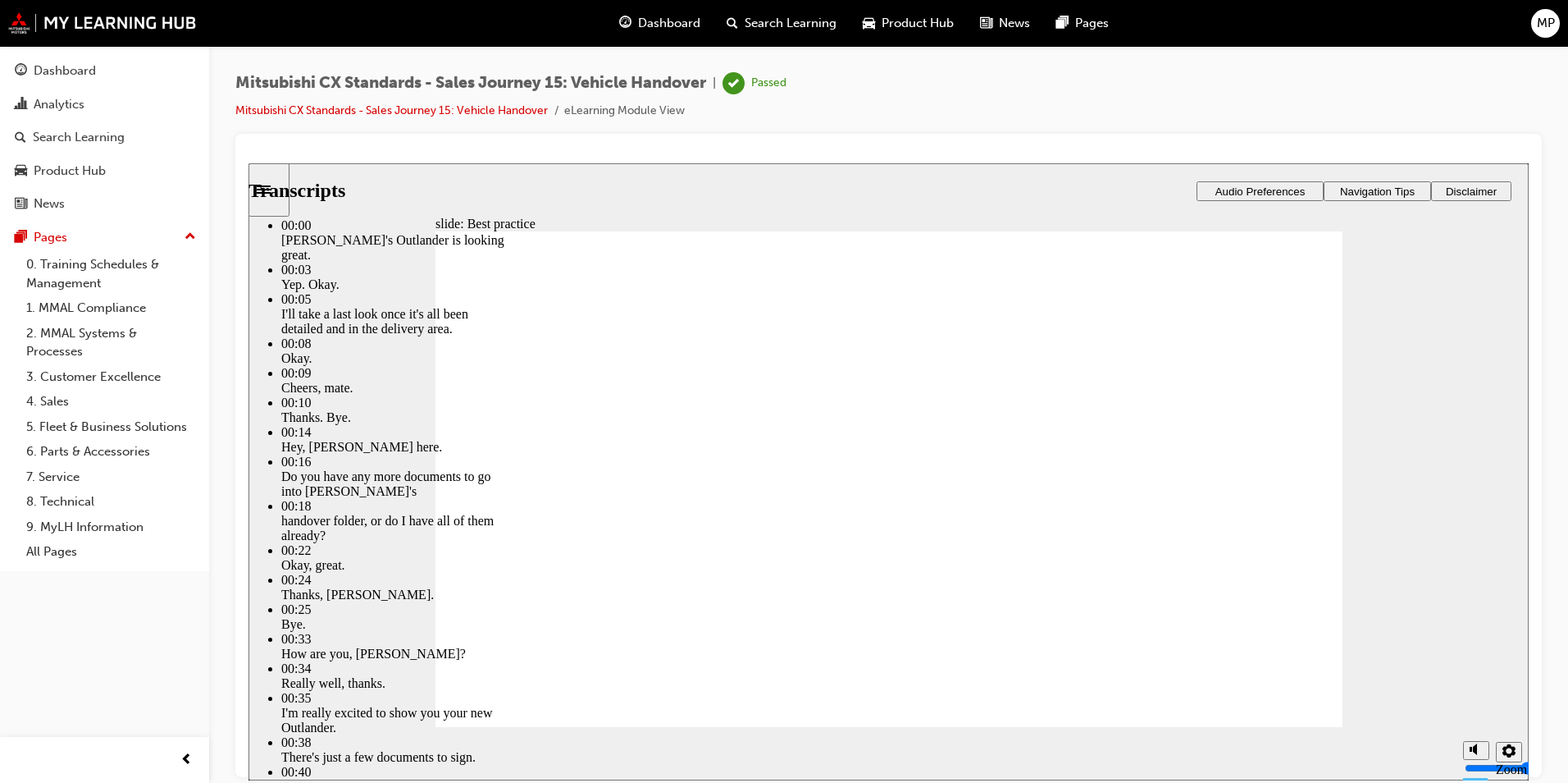
drag, startPoint x: 1258, startPoint y: 293, endPoint x: 1264, endPoint y: 288, distance: 7.8
